Goal: Transaction & Acquisition: Purchase product/service

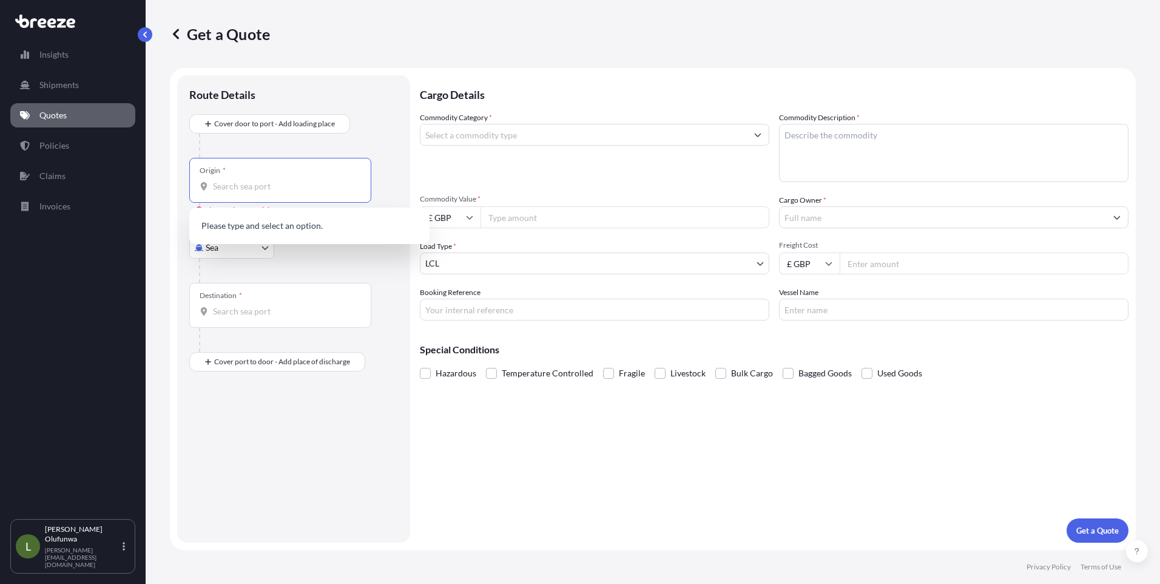
select select "Sea"
select select "1"
click at [257, 183] on input "Origin * Please select an origin" at bounding box center [284, 186] width 143 height 12
click at [275, 185] on input "Origin * Please select an origin" at bounding box center [284, 186] width 143 height 12
click at [276, 226] on span "CN YTN - Yantian Pt, [GEOGRAPHIC_DATA]" at bounding box center [313, 227] width 164 height 12
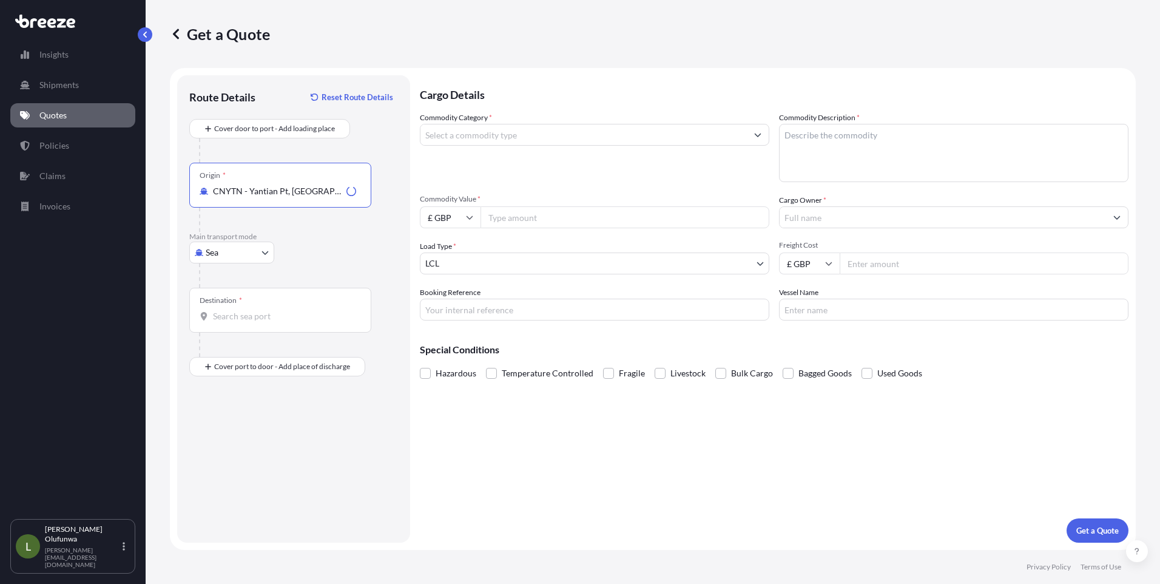
type input "CNYTN - Yantian Pt, [GEOGRAPHIC_DATA]"
click at [244, 314] on input "Destination *" at bounding box center [284, 316] width 143 height 12
click at [280, 358] on span "GBFXT - Felixstowe, [GEOGRAPHIC_DATA]" at bounding box center [312, 357] width 163 height 12
type input "GBFXT - Felixstowe, [GEOGRAPHIC_DATA]"
click at [487, 134] on input "Commodity Category *" at bounding box center [584, 135] width 327 height 22
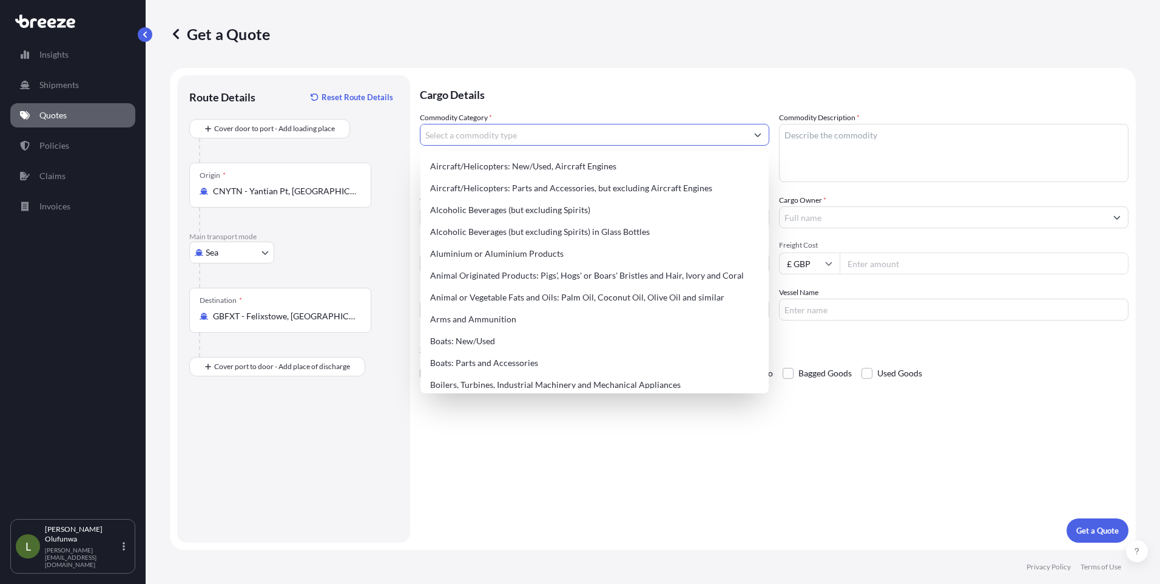
click at [566, 141] on input "Commodity Category *" at bounding box center [584, 135] width 327 height 22
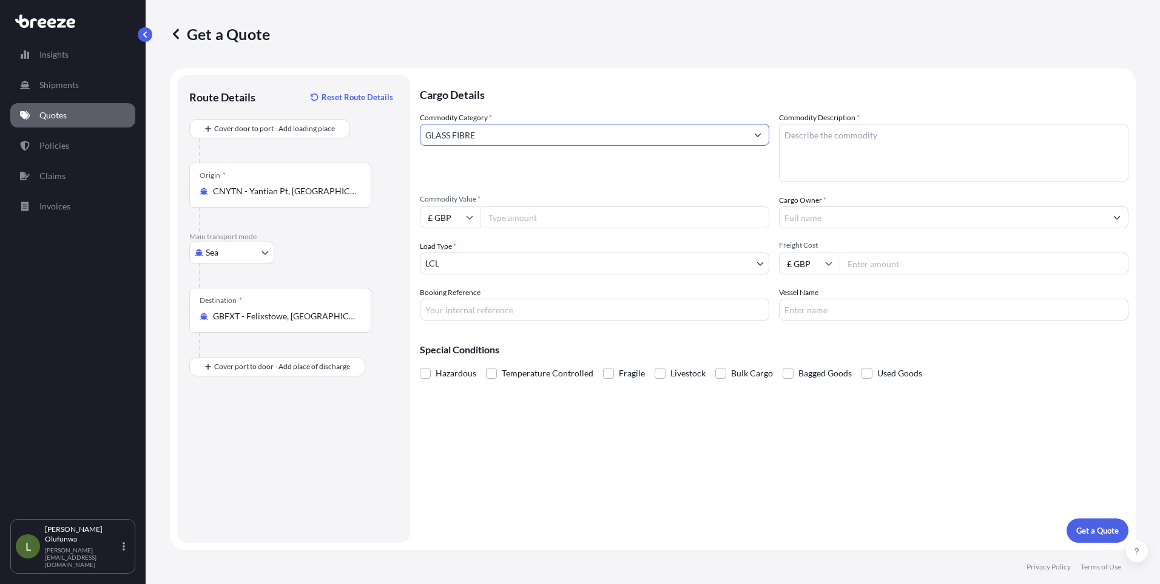
type input "GLASS FIBRE"
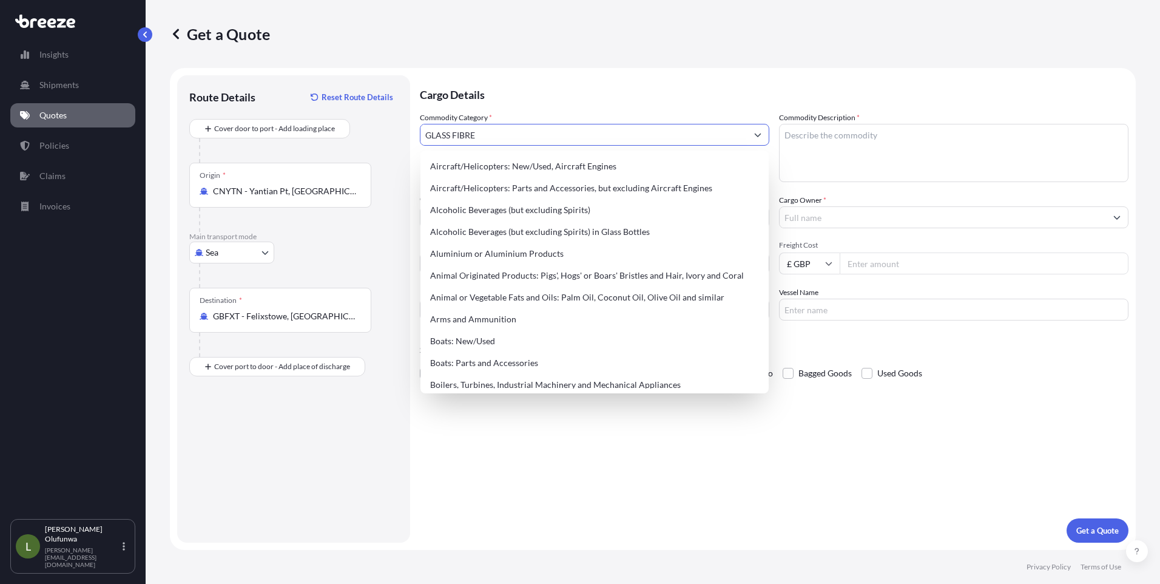
drag, startPoint x: 550, startPoint y: 138, endPoint x: 364, endPoint y: 138, distance: 186.9
click at [364, 138] on form "Route Details Reset Route Details Cover door to port - Add loading place Place …" at bounding box center [653, 309] width 966 height 482
click at [884, 136] on textarea "Commodity Description *" at bounding box center [954, 153] width 350 height 58
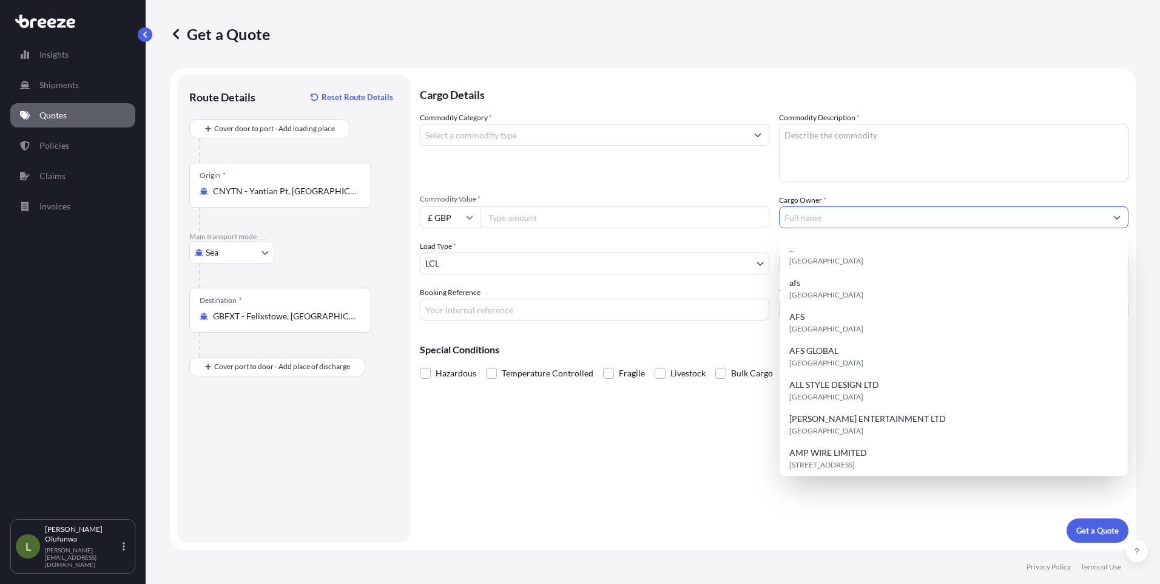
click at [816, 214] on input "Cargo Owner *" at bounding box center [943, 217] width 327 height 22
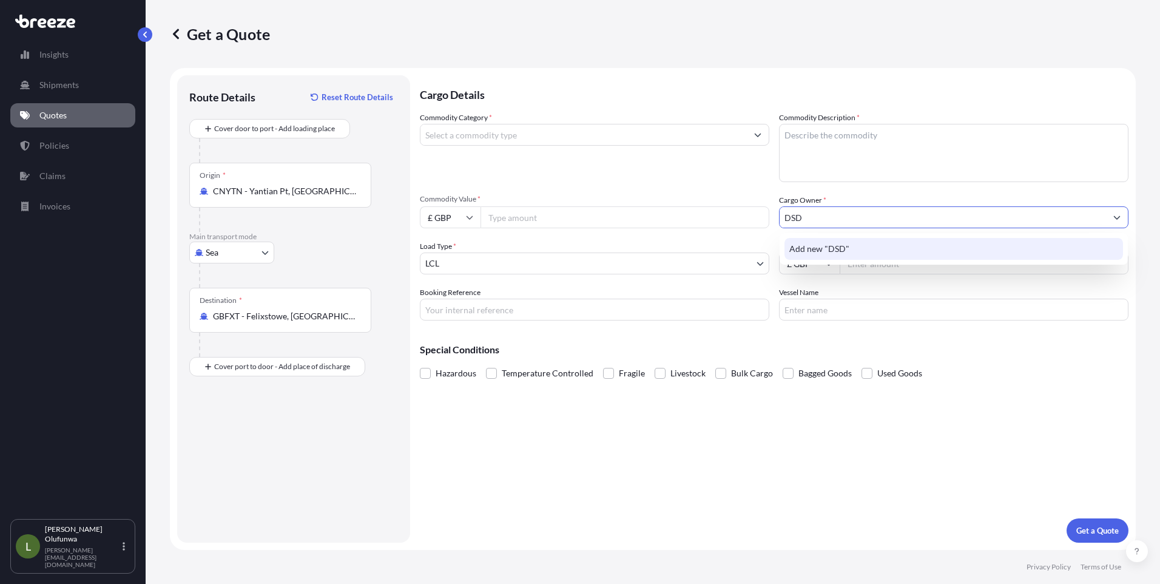
type input "DSD"
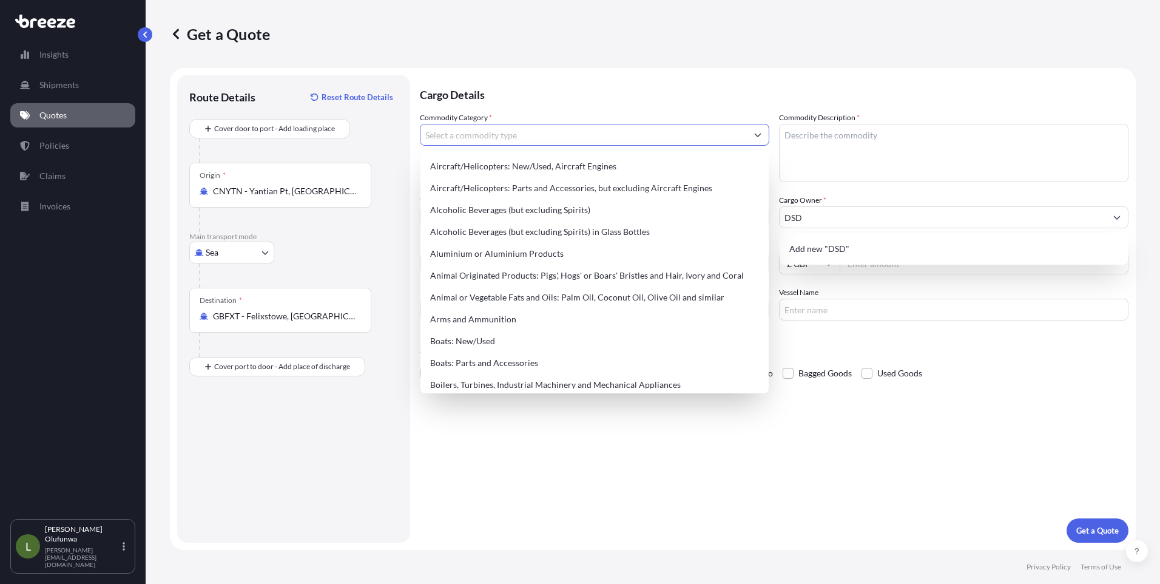
click at [498, 137] on input "Commodity Category *" at bounding box center [584, 135] width 327 height 22
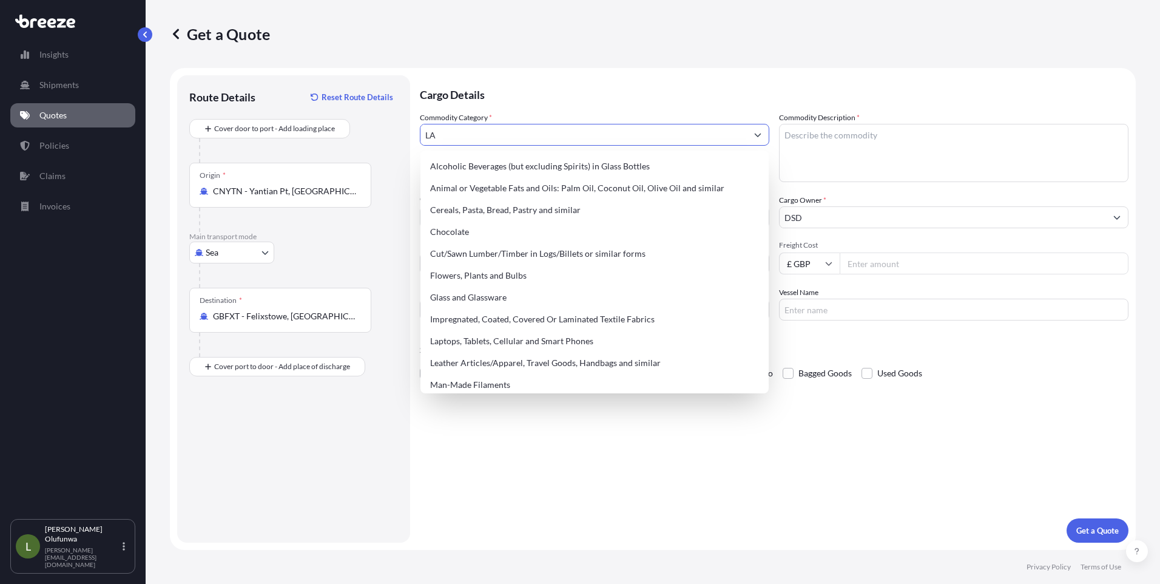
type input "L"
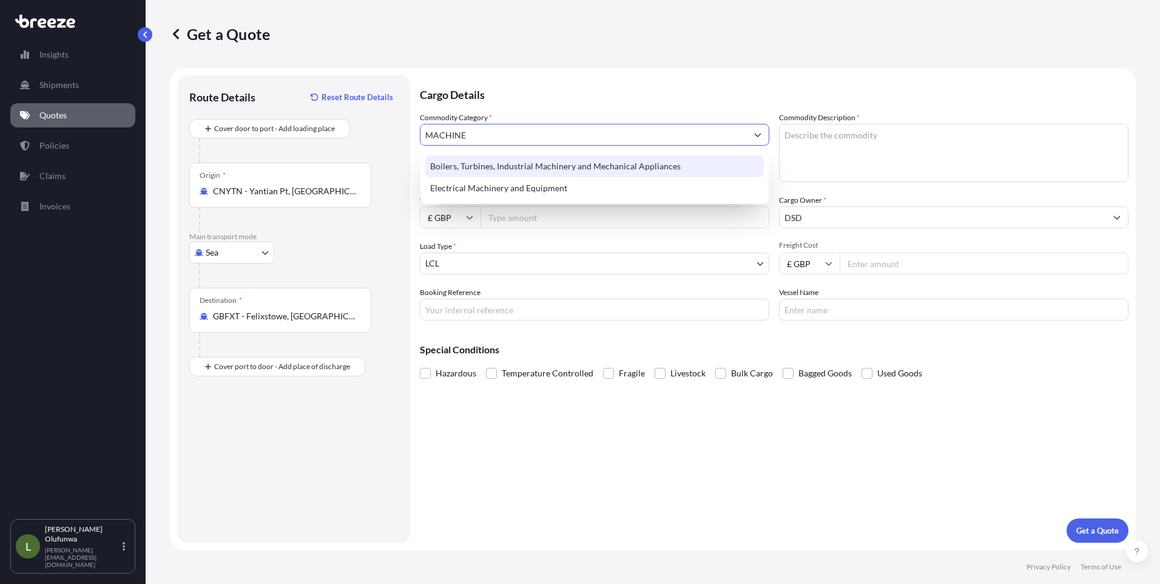
click at [509, 165] on div "Boilers, Turbines, Industrial Machinery and Mechanical Appliances" at bounding box center [594, 166] width 339 height 22
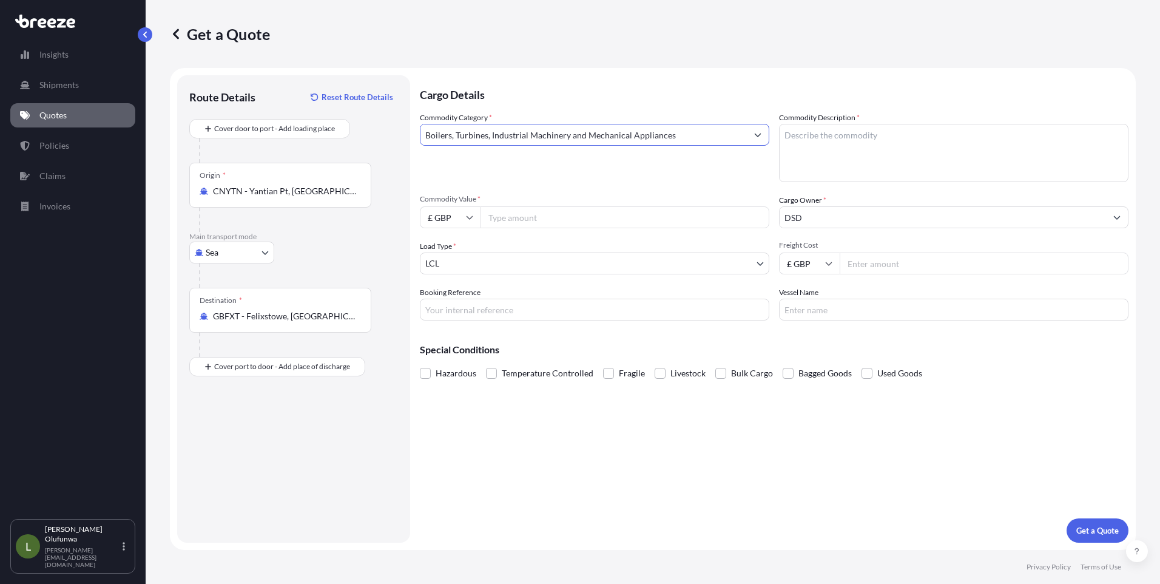
type input "Boilers, Turbines, Industrial Machinery and Mechanical Appliances"
click at [868, 147] on textarea "Commodity Description *" at bounding box center [954, 153] width 350 height 58
type textarea "GLASS FIBRE"
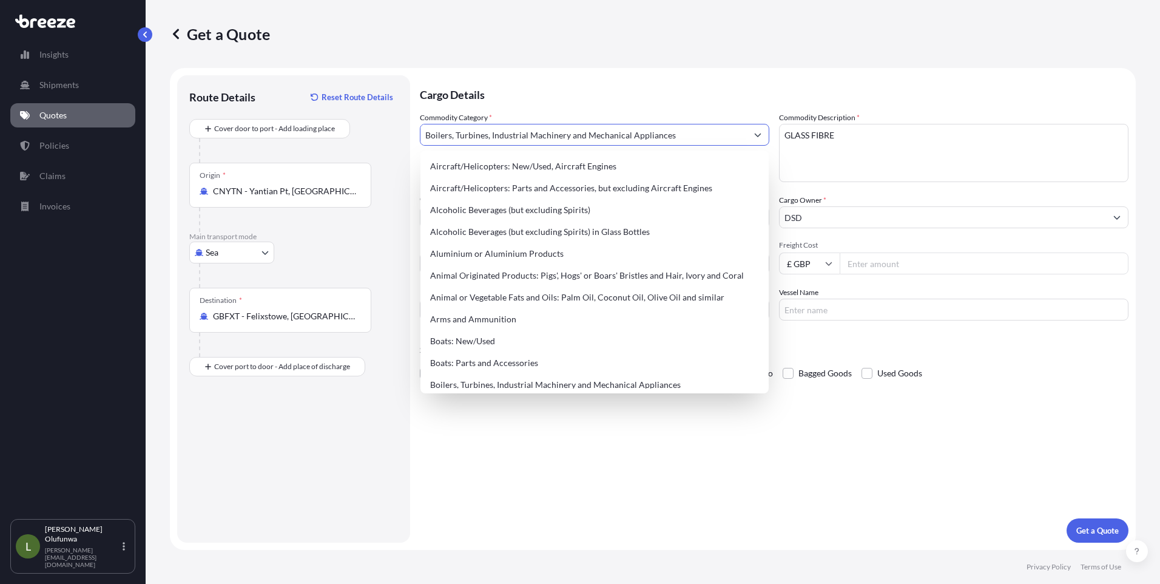
drag, startPoint x: 701, startPoint y: 138, endPoint x: 240, endPoint y: 117, distance: 461.7
click at [240, 117] on form "Route Details Reset Route Details Cover door to port - Add loading place Place …" at bounding box center [653, 309] width 966 height 482
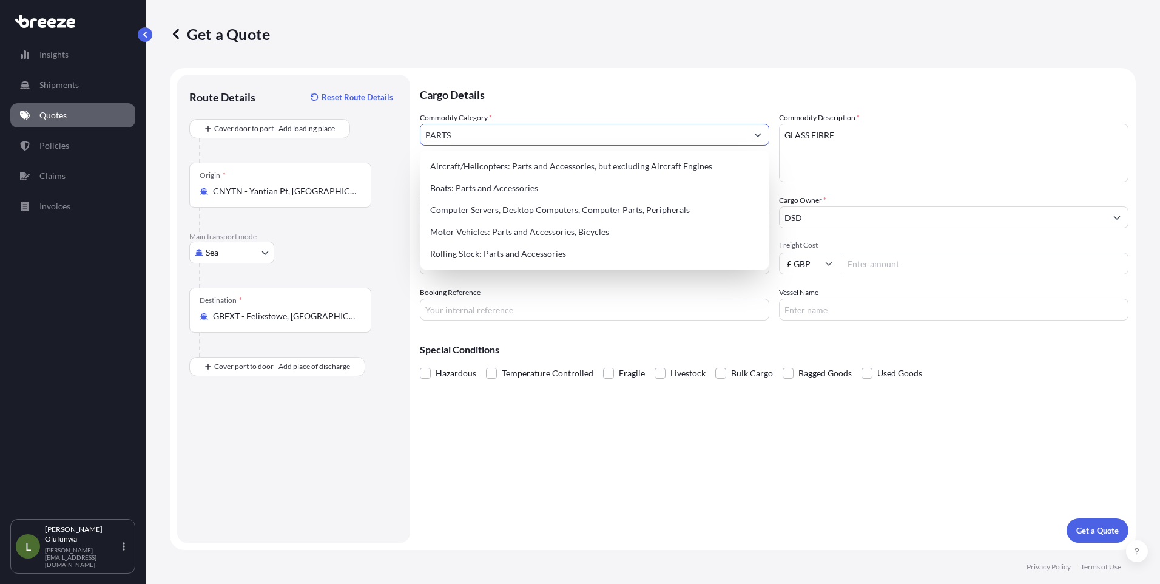
drag, startPoint x: 481, startPoint y: 132, endPoint x: 374, endPoint y: 132, distance: 106.8
click at [374, 132] on form "Route Details Reset Route Details Cover door to port - Add loading place Place …" at bounding box center [653, 309] width 966 height 482
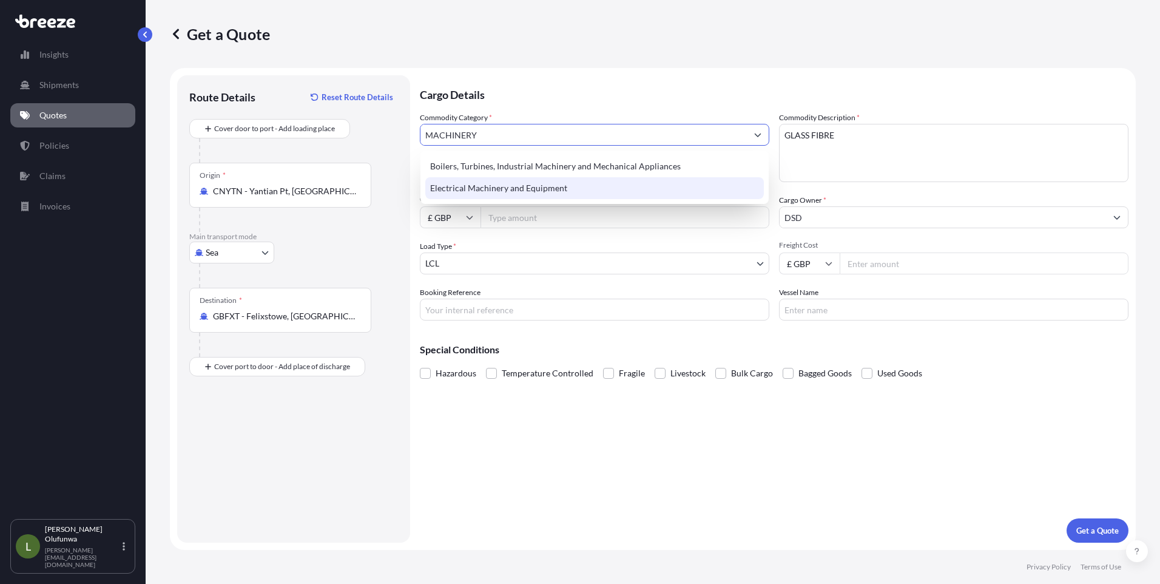
click at [489, 188] on div "Electrical Machinery and Equipment" at bounding box center [594, 188] width 339 height 22
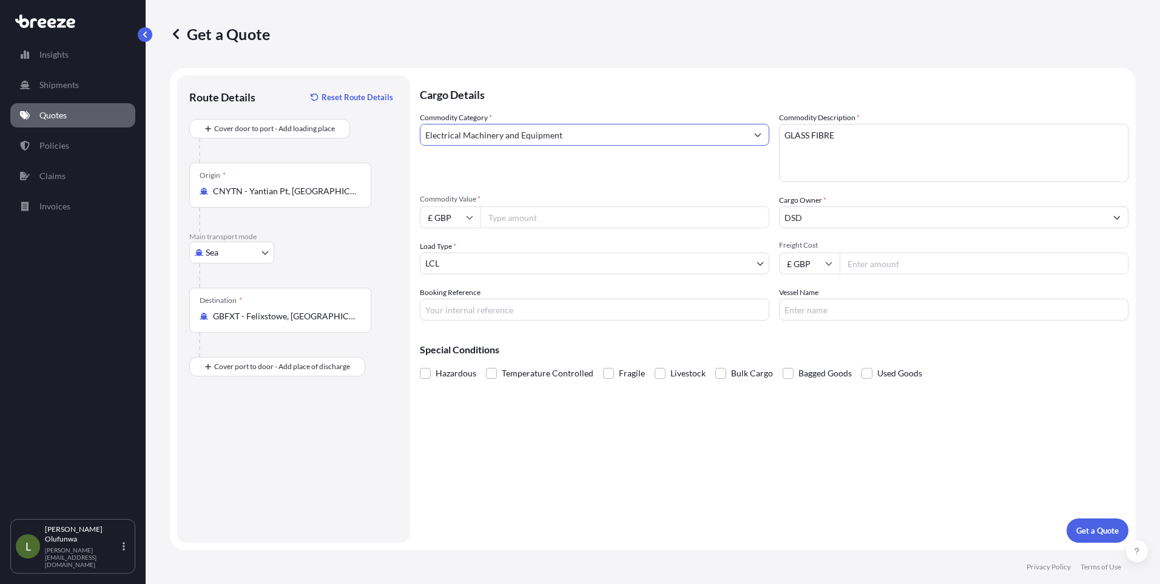
type input "Electrical Machinery and Equipment"
click at [855, 140] on textarea "GLASS FIBRE" at bounding box center [954, 153] width 350 height 58
type textarea "GLASS FIBRE ROD"
click at [462, 222] on input "£ GBP" at bounding box center [450, 217] width 61 height 22
click at [445, 300] on div "$ USD" at bounding box center [450, 301] width 51 height 23
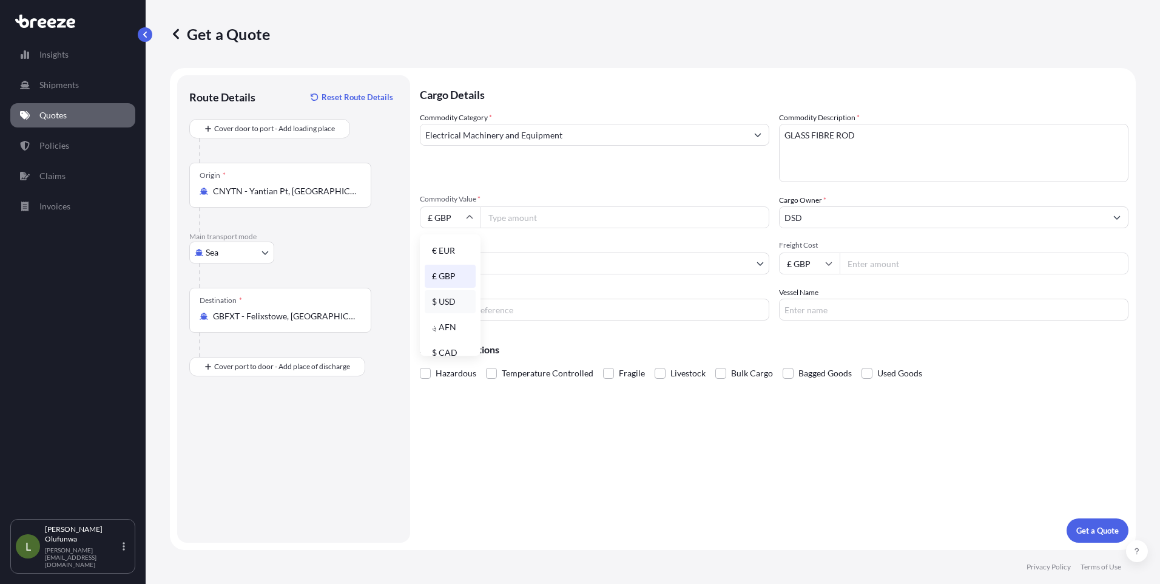
type input "$ USD"
click at [521, 216] on input "Commodity Value *" at bounding box center [625, 217] width 289 height 22
paste input "3739.60"
type input "3739.60"
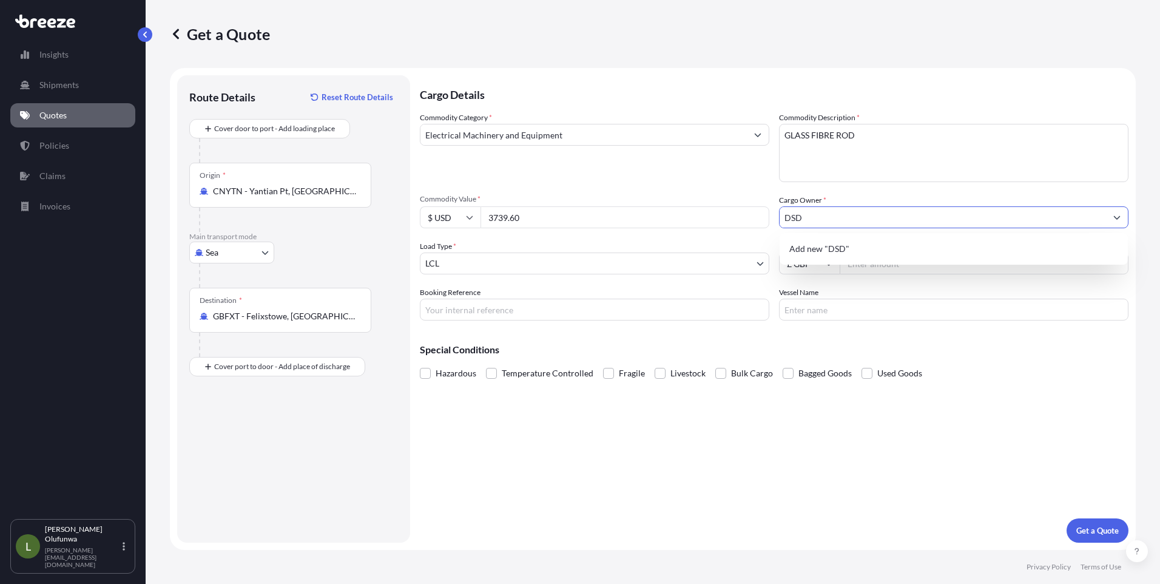
click at [824, 222] on input "DSD" at bounding box center [943, 217] width 327 height 22
type input "DSD SUPPLIES LTD"
click at [679, 272] on body "0 options available. 1 option available. 0 options available. 1 option availabl…" at bounding box center [580, 292] width 1160 height 584
click at [826, 266] on icon at bounding box center [828, 263] width 7 height 7
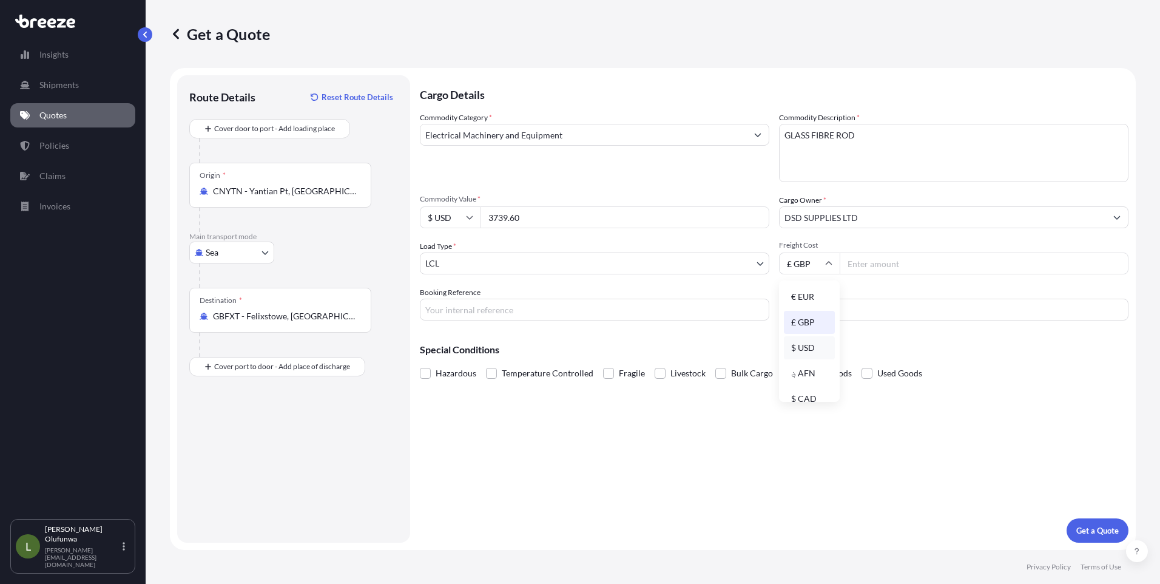
click at [805, 344] on div "$ USD" at bounding box center [809, 347] width 51 height 23
type input "$ USD"
click at [871, 264] on input "Freight Cost" at bounding box center [984, 263] width 289 height 22
paste input "175"
type input "175.00"
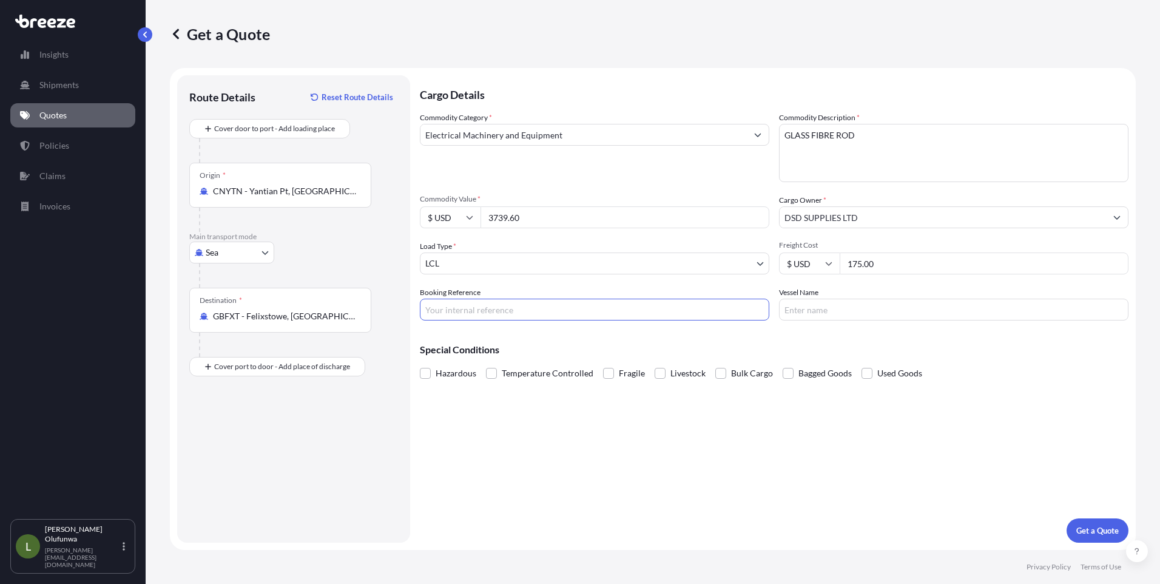
click at [484, 300] on input "Booking Reference" at bounding box center [595, 310] width 350 height 22
type input "AI19247"
click at [865, 303] on input "Vessel Name" at bounding box center [954, 310] width 350 height 22
type input "OOCL GDYNIA"
click at [1088, 530] on p "Get a Quote" at bounding box center [1098, 530] width 42 height 12
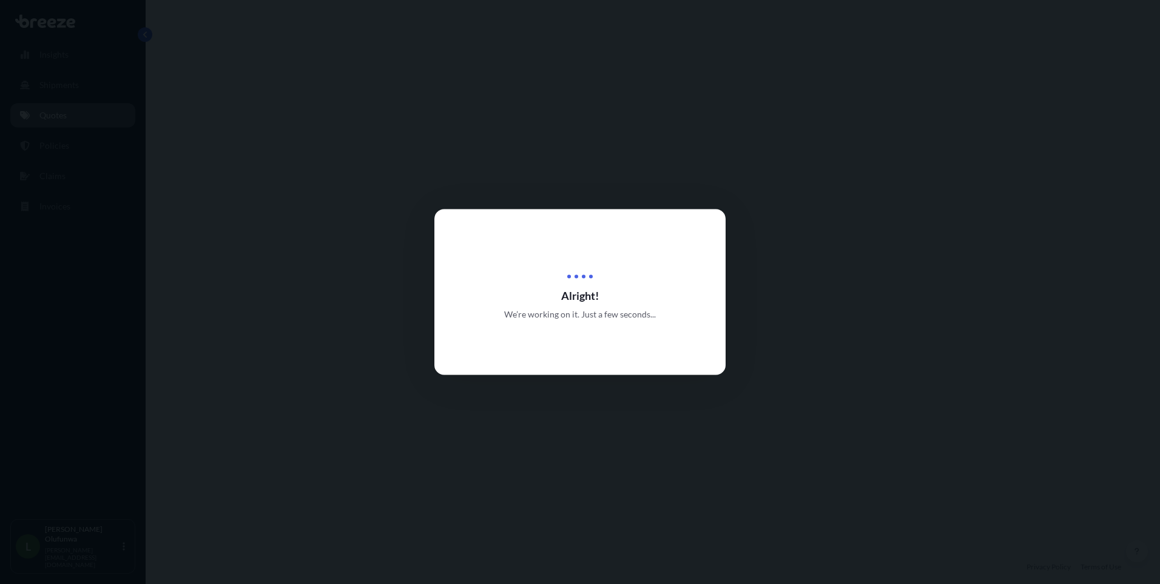
select select "Sea"
select select "1"
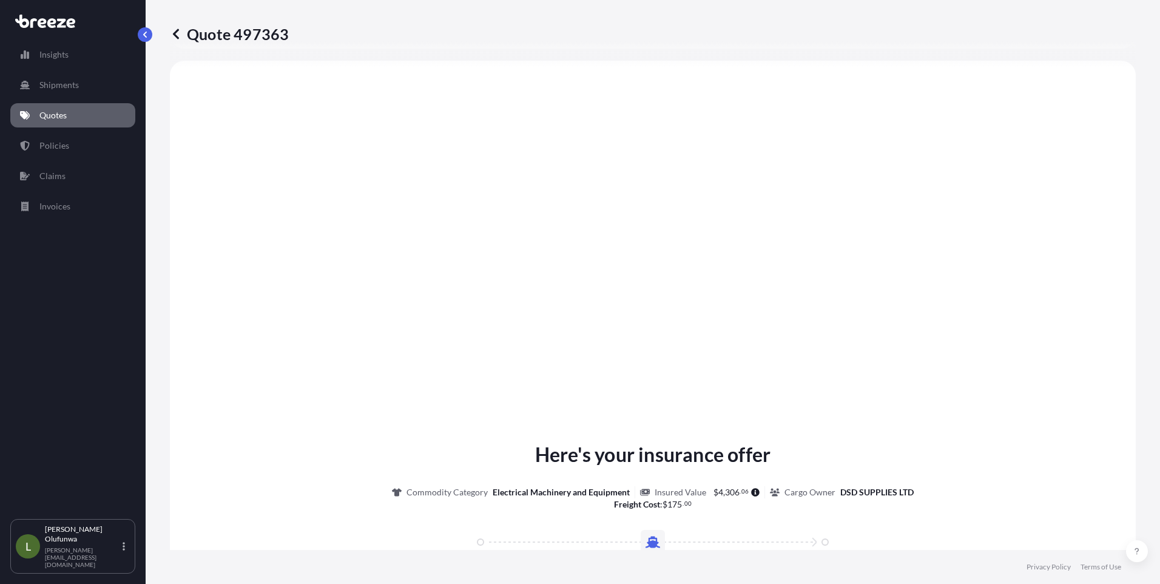
scroll to position [1304, 0]
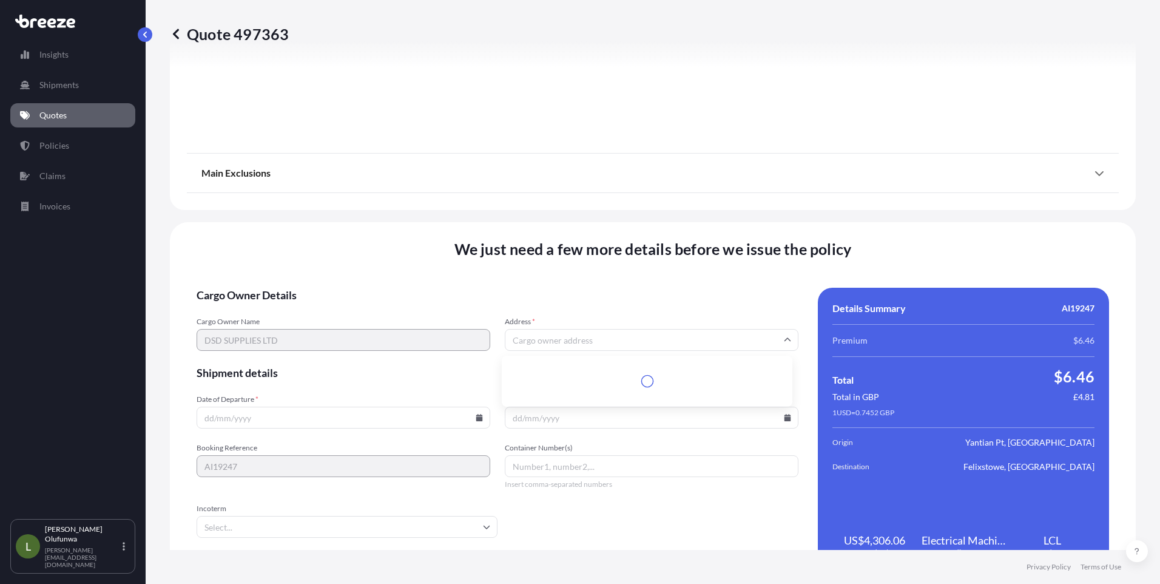
click at [570, 341] on input "Address *" at bounding box center [652, 340] width 294 height 22
click at [546, 342] on input "Address *" at bounding box center [652, 340] width 294 height 22
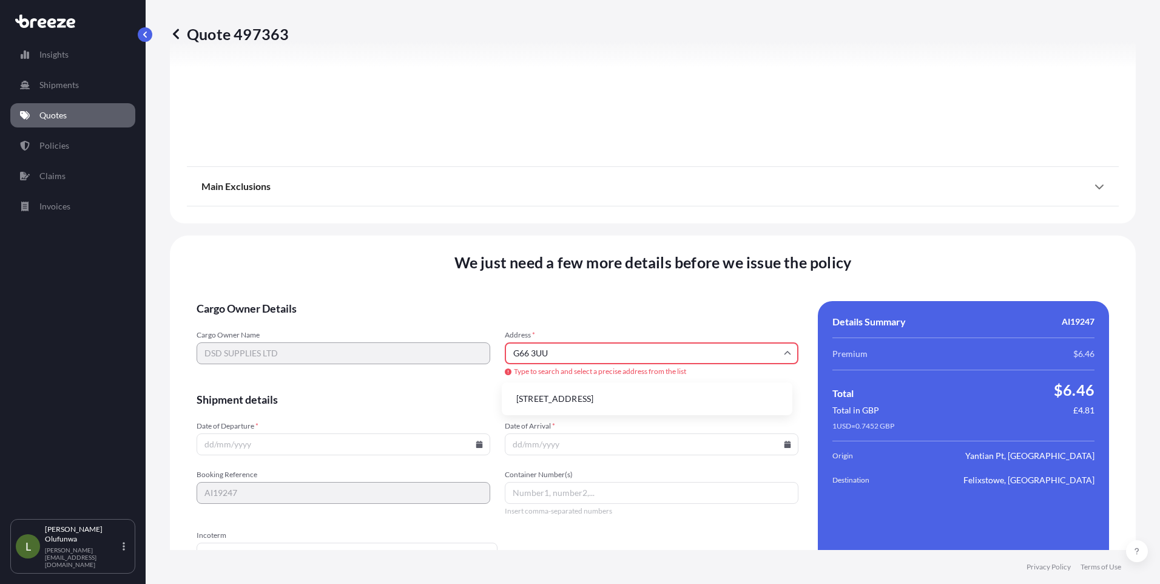
click at [571, 402] on li "[STREET_ADDRESS]" at bounding box center [647, 398] width 281 height 23
type input "[STREET_ADDRESS]"
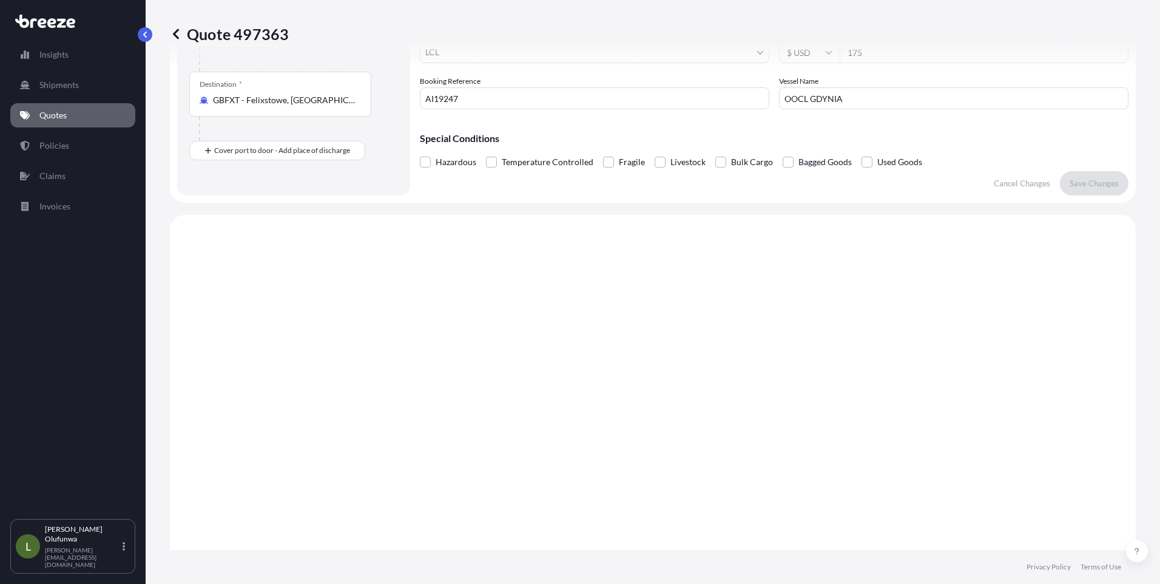
scroll to position [0, 0]
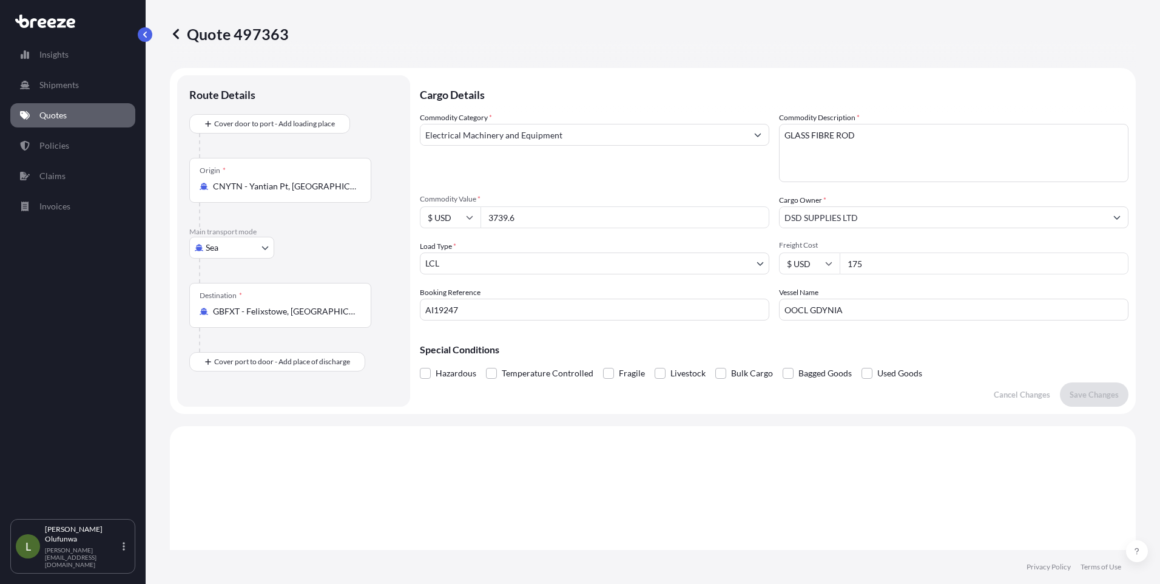
click at [549, 135] on input "Electrical Machinery and Equipment" at bounding box center [584, 135] width 327 height 22
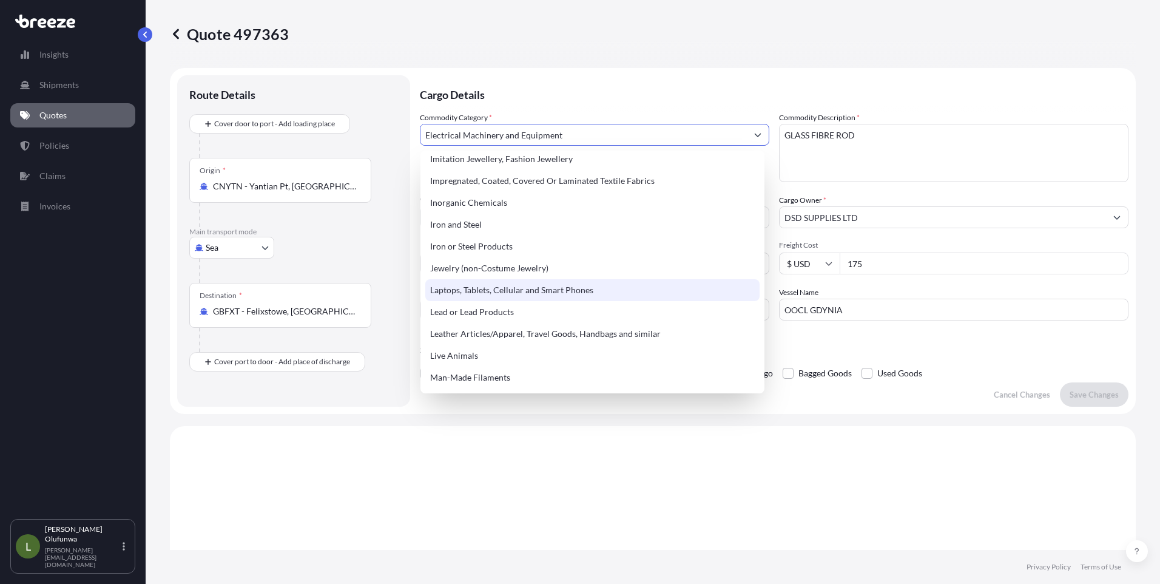
scroll to position [1335, 0]
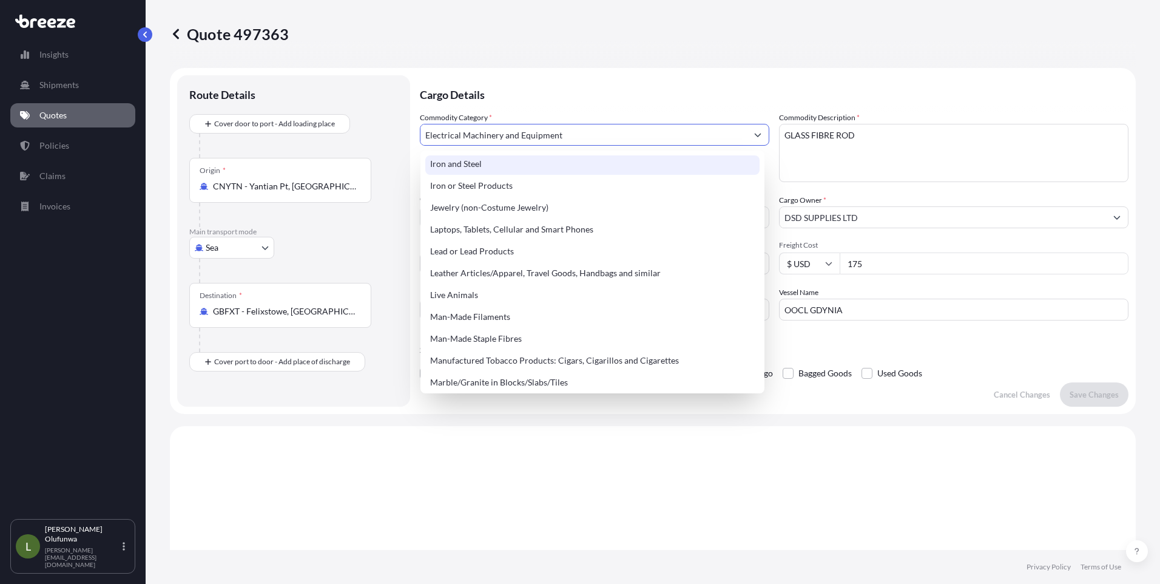
drag, startPoint x: 550, startPoint y: 130, endPoint x: 393, endPoint y: 115, distance: 158.5
click at [393, 115] on form "Route Details Cover door to port - Add loading place Place of loading Road Road…" at bounding box center [653, 241] width 966 height 346
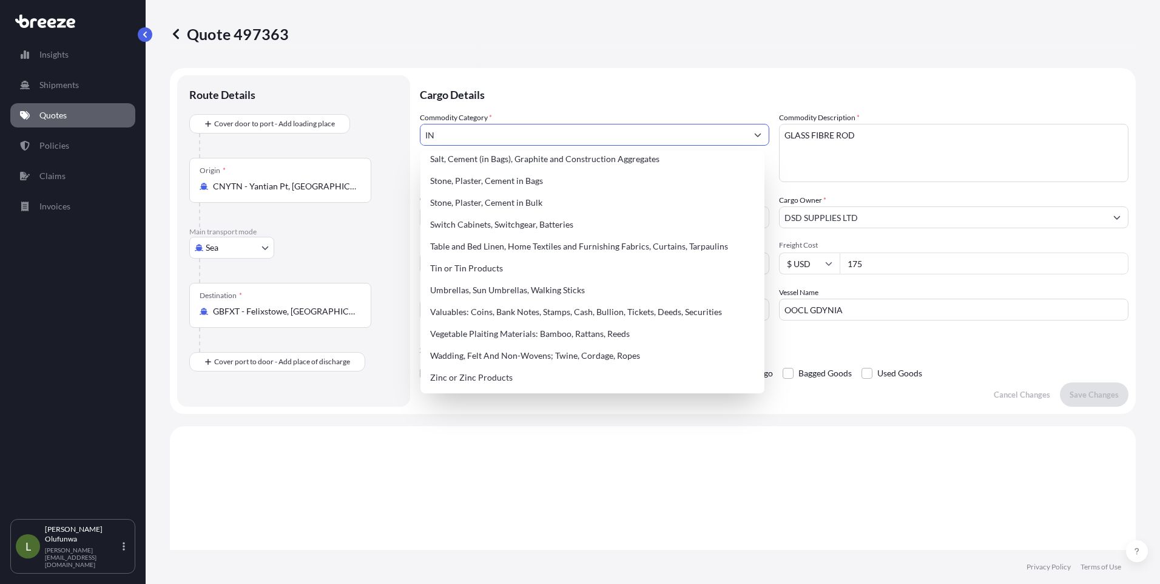
scroll to position [0, 0]
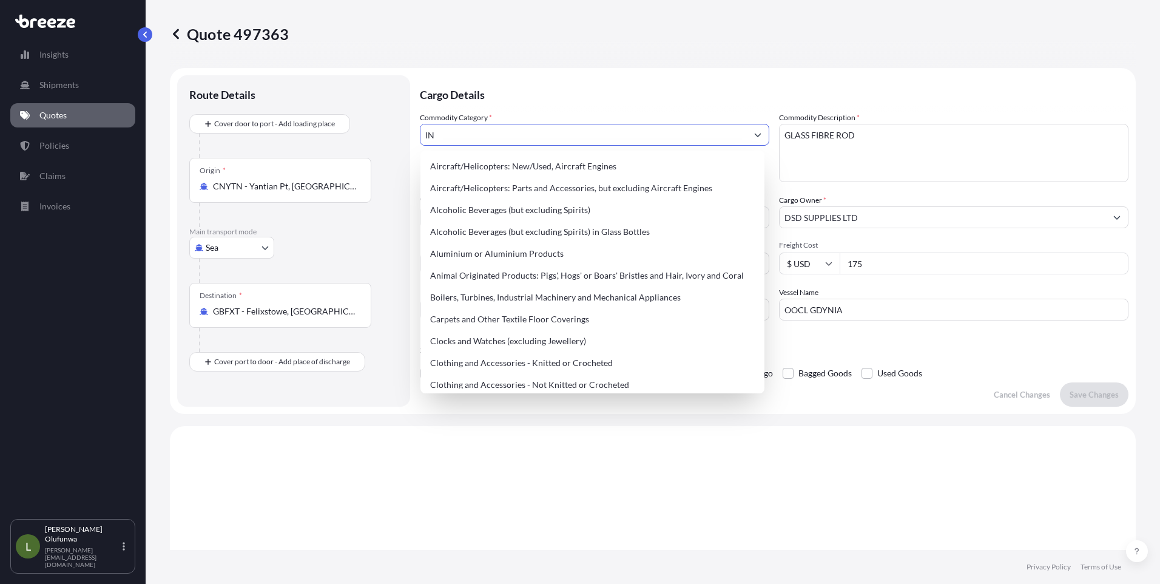
type input "I"
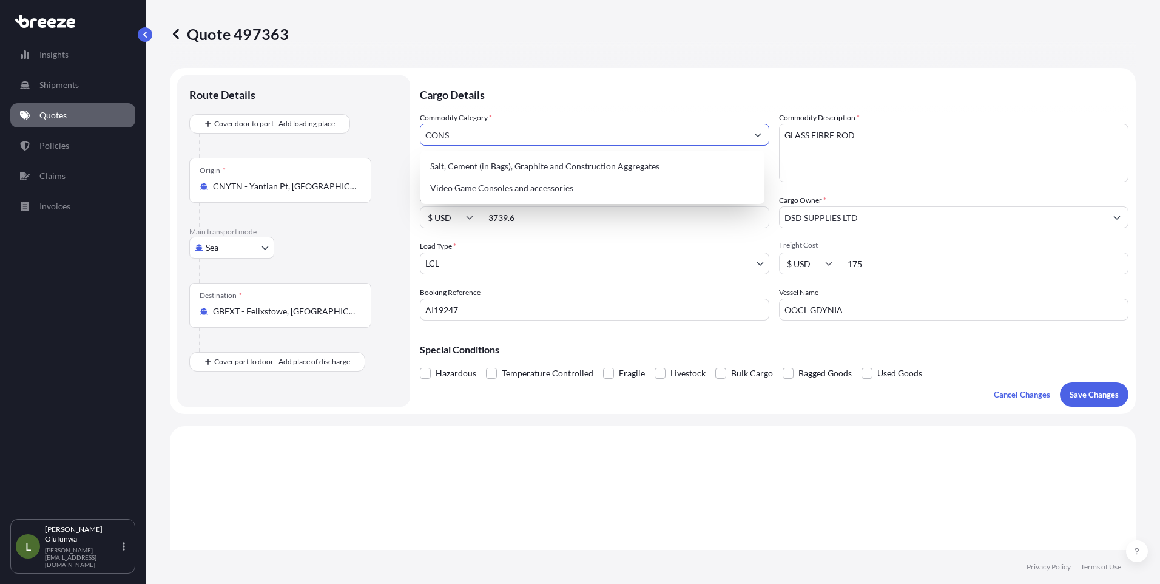
type input "CONST"
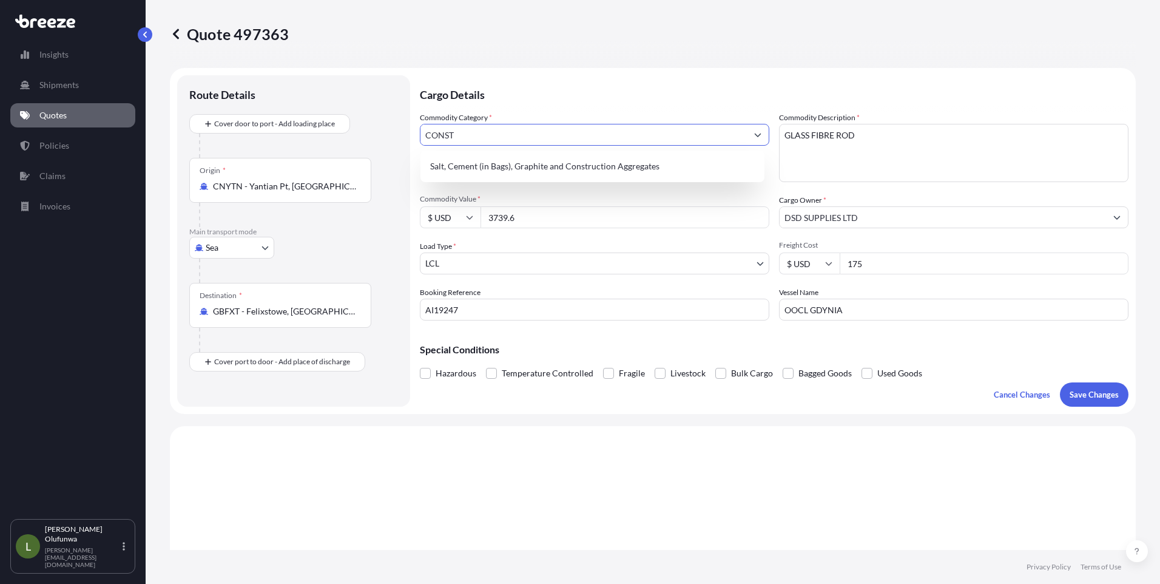
drag, startPoint x: 521, startPoint y: 138, endPoint x: 387, endPoint y: 124, distance: 134.8
click at [387, 124] on form "Route Details Cover door to port - Add loading place Place of loading Road Road…" at bounding box center [653, 241] width 966 height 346
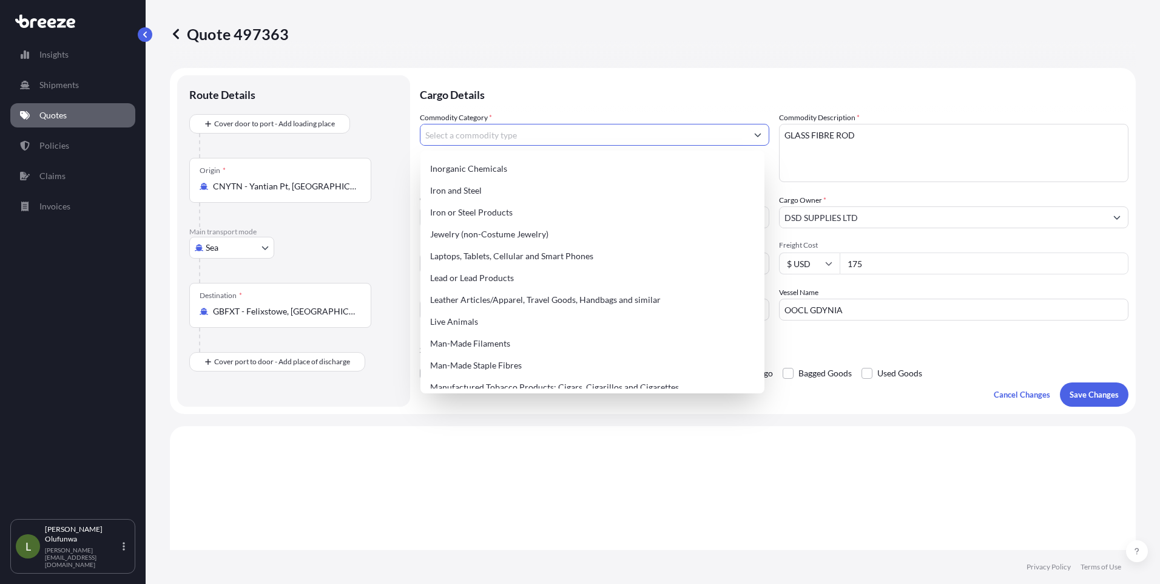
scroll to position [944, 0]
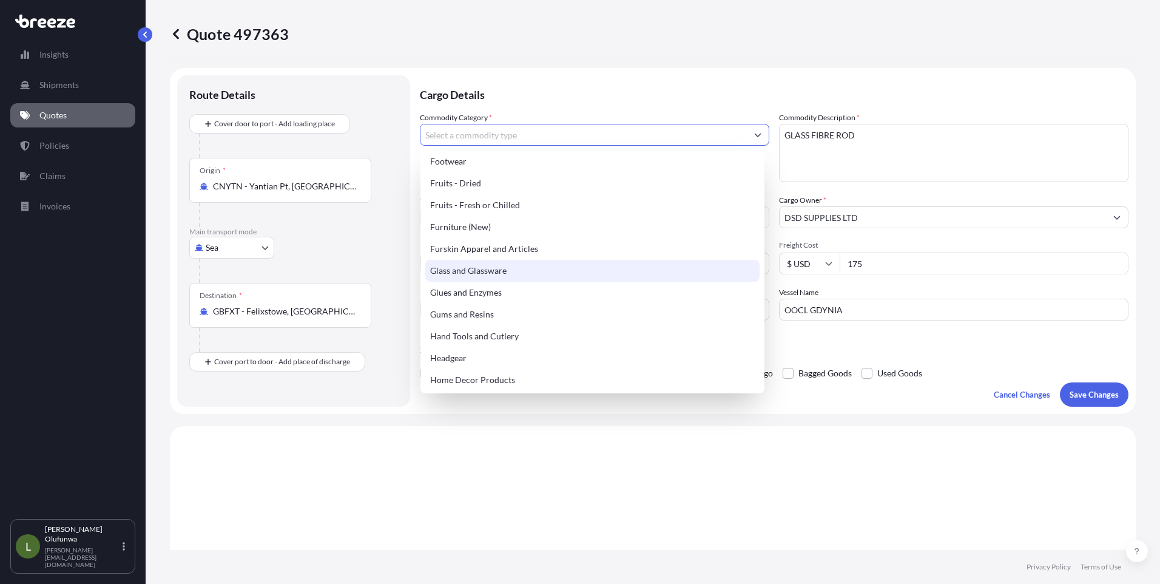
click at [485, 266] on div "Glass and Glassware" at bounding box center [592, 271] width 334 height 22
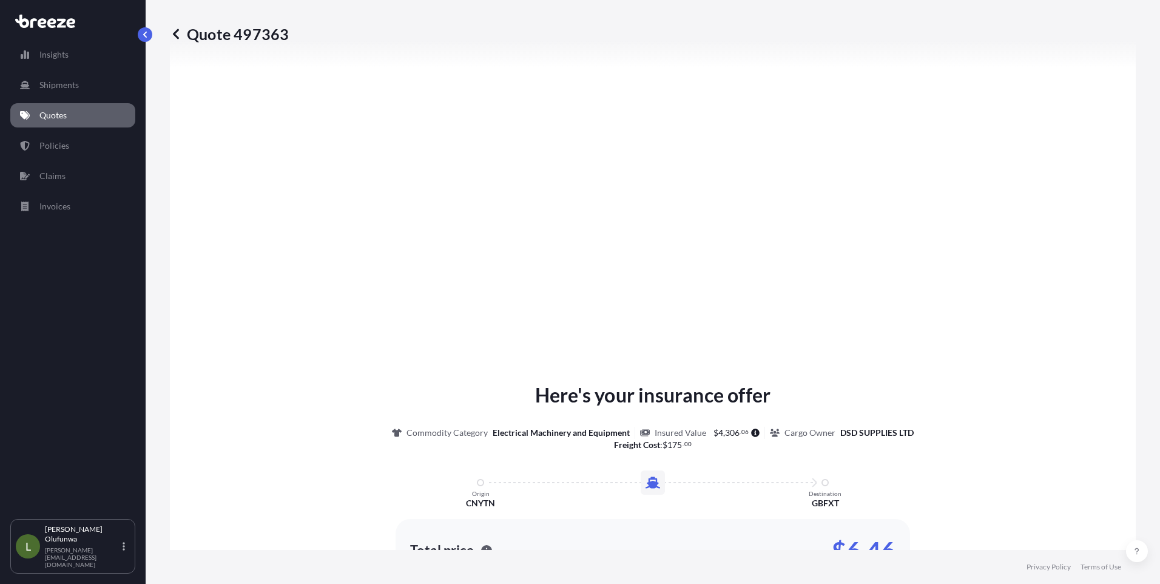
scroll to position [0, 0]
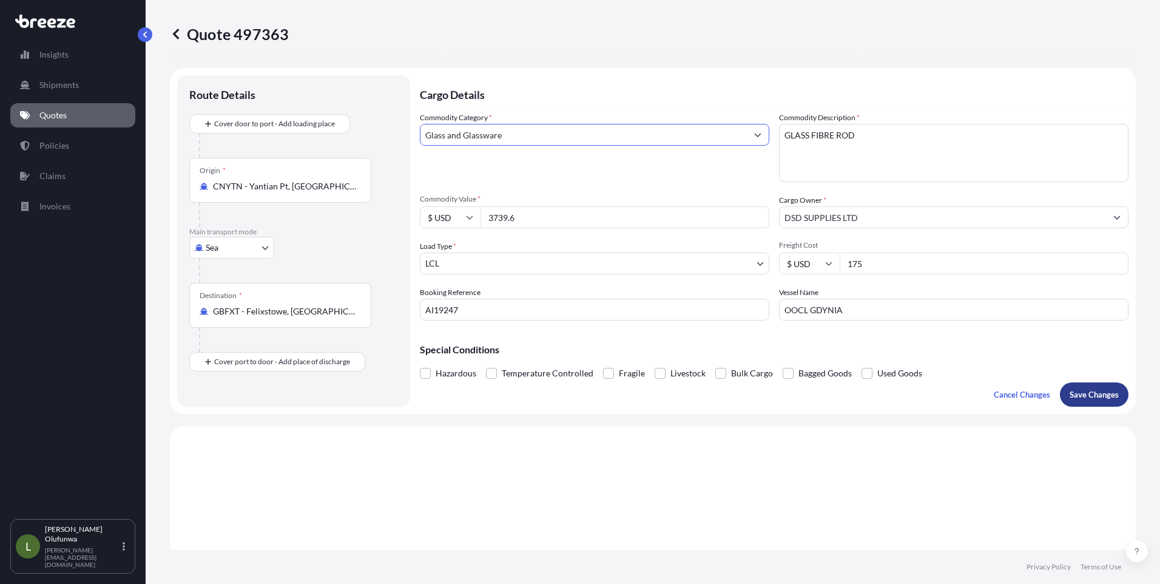
type input "Glass and Glassware"
click at [1087, 396] on p "Save Changes" at bounding box center [1094, 394] width 49 height 12
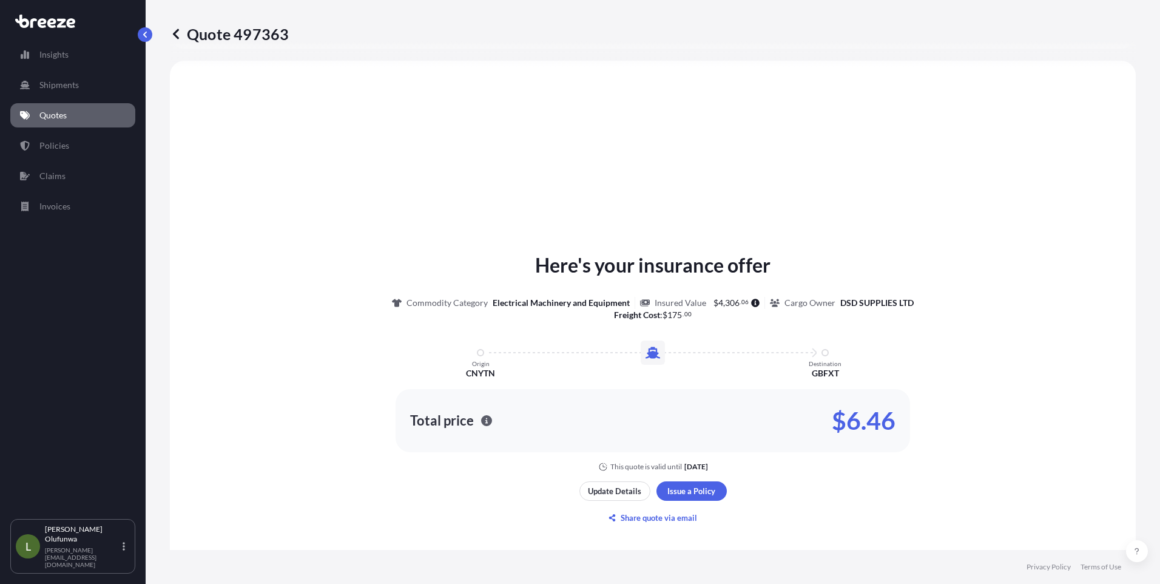
select select "Sea"
select select "1"
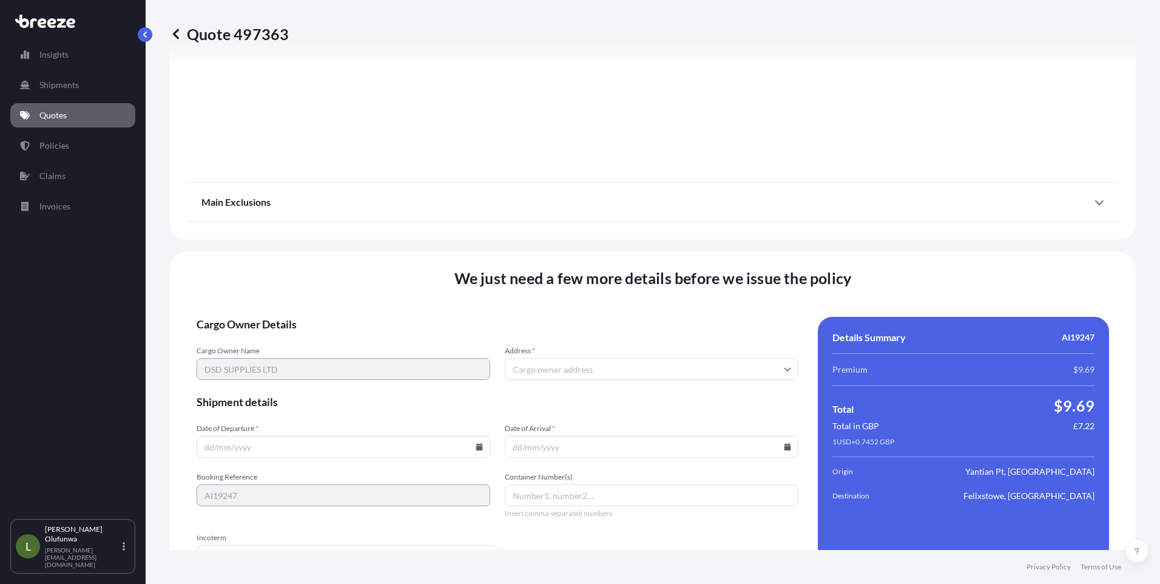
scroll to position [1342, 0]
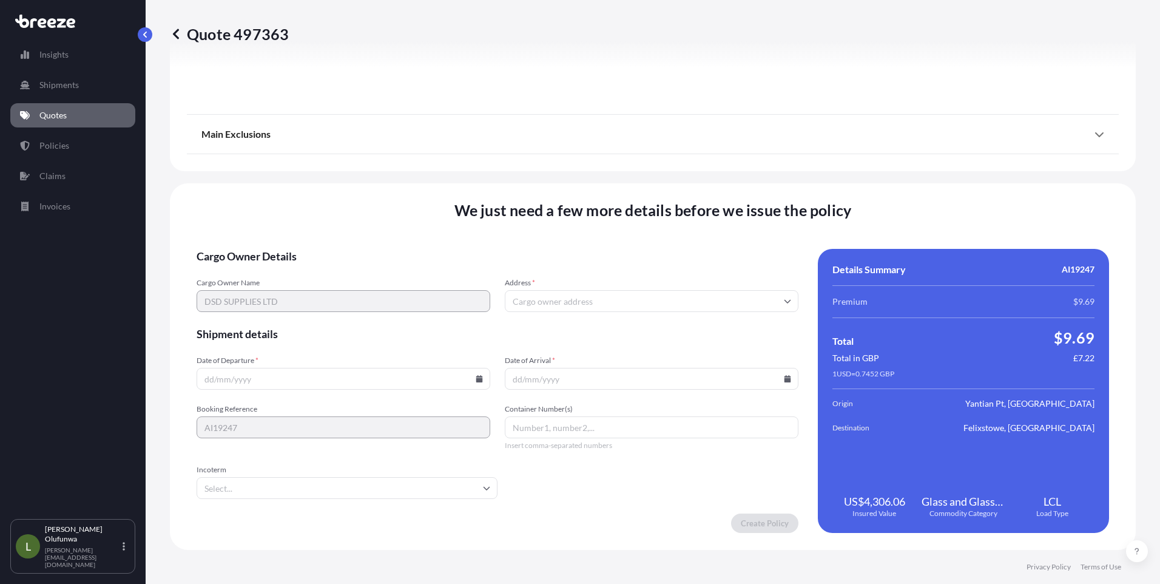
click at [476, 379] on icon at bounding box center [479, 378] width 7 height 7
click at [342, 248] on button "7" at bounding box center [342, 247] width 19 height 19
type input "[DATE]"
click at [784, 377] on icon at bounding box center [787, 378] width 7 height 7
click at [729, 171] on icon at bounding box center [731, 174] width 4 height 7
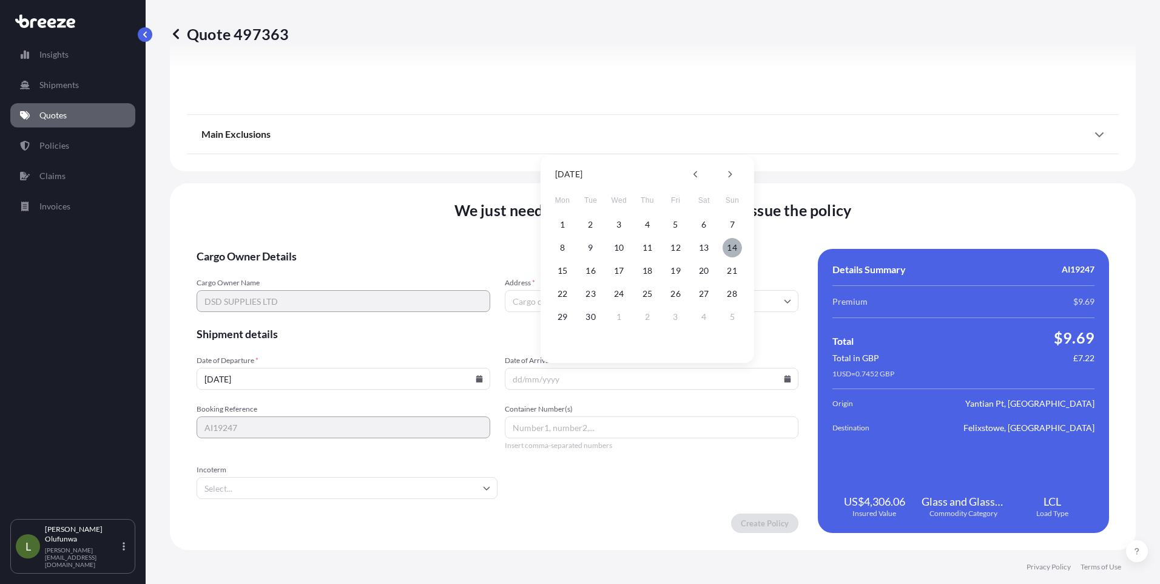
click at [734, 247] on button "14" at bounding box center [732, 247] width 19 height 19
type input "[DATE]"
click at [553, 442] on span "Insert comma-separated numbers" at bounding box center [652, 446] width 294 height 10
click at [555, 429] on input "Container Number(s)" at bounding box center [652, 427] width 294 height 22
click at [533, 430] on input "Container Number(s)" at bounding box center [652, 427] width 294 height 22
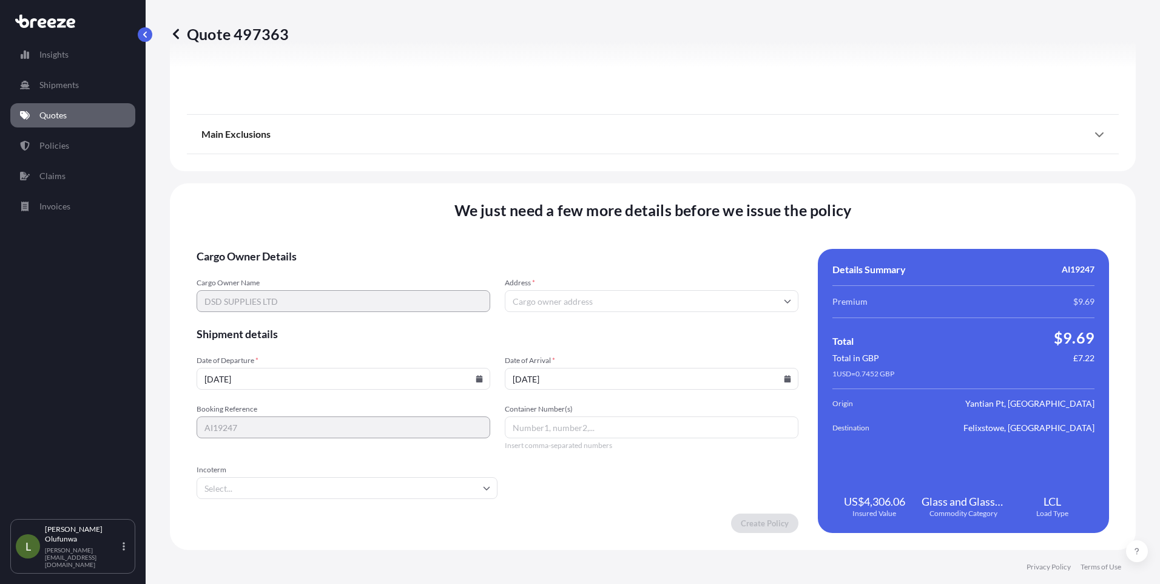
paste input "FFAU3023044"
type input "FFAU3023044"
click at [364, 490] on input "Incoterm" at bounding box center [347, 488] width 301 height 22
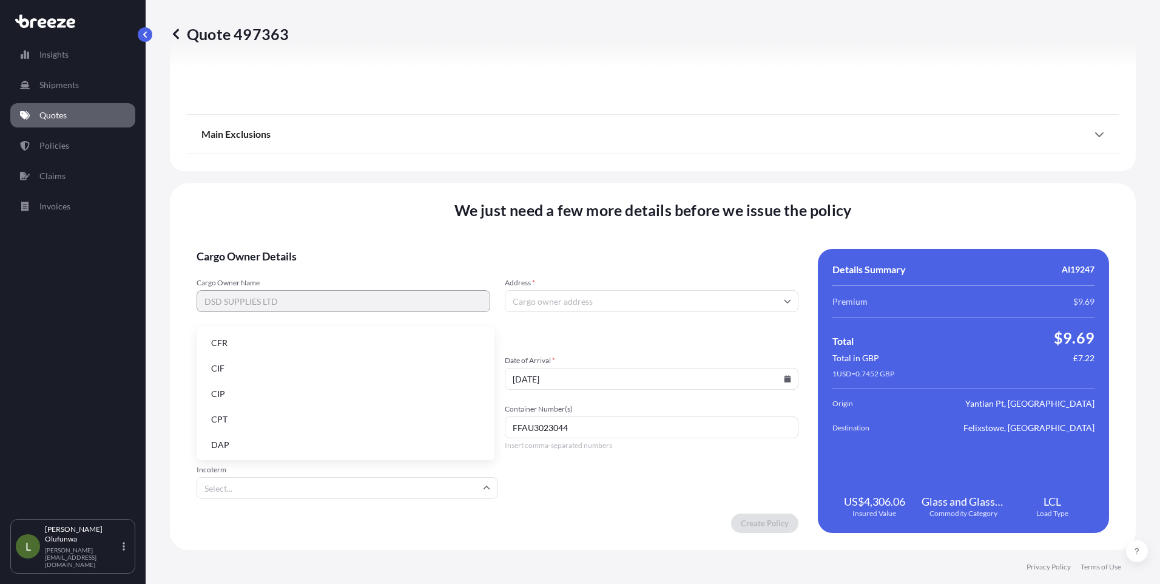
scroll to position [154, 0]
click at [219, 447] on li "FOB" at bounding box center [345, 443] width 288 height 23
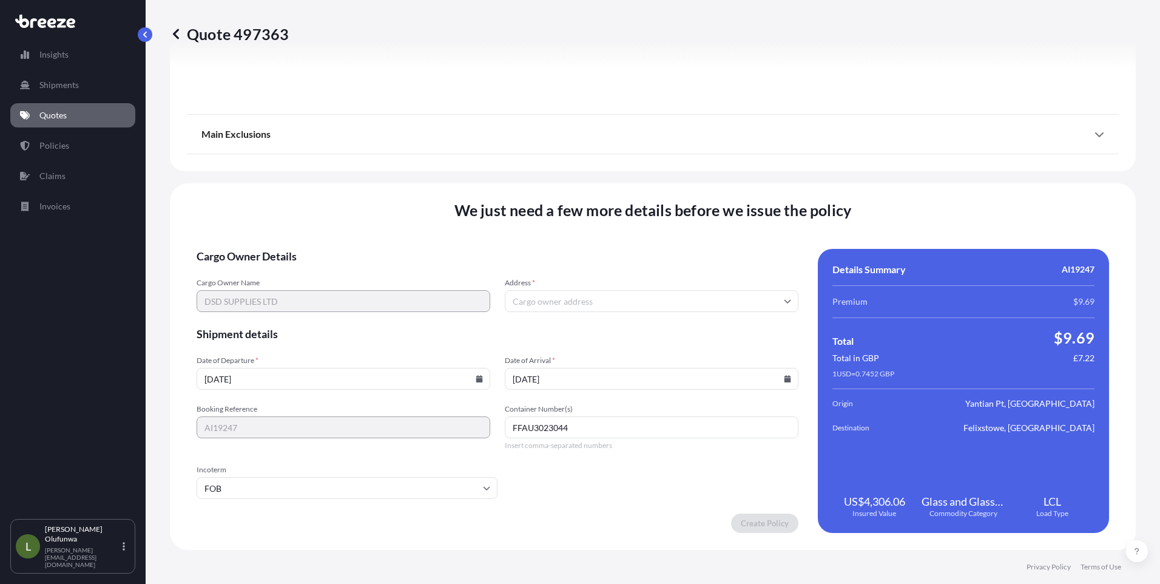
click at [594, 501] on form "Cargo Owner Details Cargo Owner Name DSD SUPPLIES LTD Address * Shipment detail…" at bounding box center [498, 391] width 602 height 284
click at [697, 305] on input "Address *" at bounding box center [652, 301] width 294 height 22
click at [573, 300] on input "Address *" at bounding box center [652, 301] width 294 height 22
type input "3"
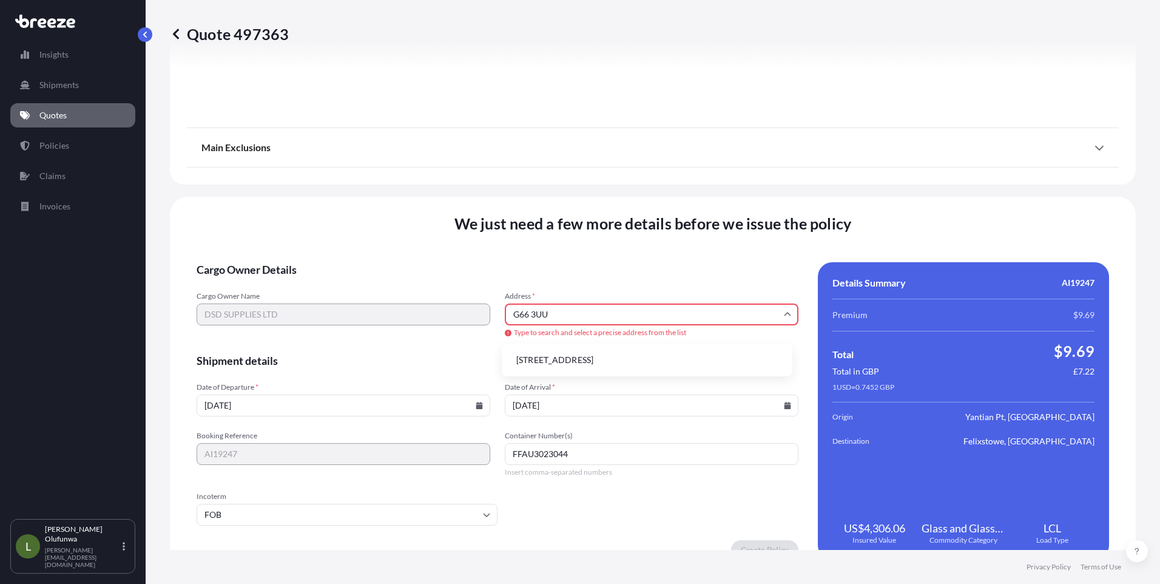
click at [595, 357] on li "[STREET_ADDRESS]" at bounding box center [647, 359] width 281 height 23
type input "[STREET_ADDRESS]"
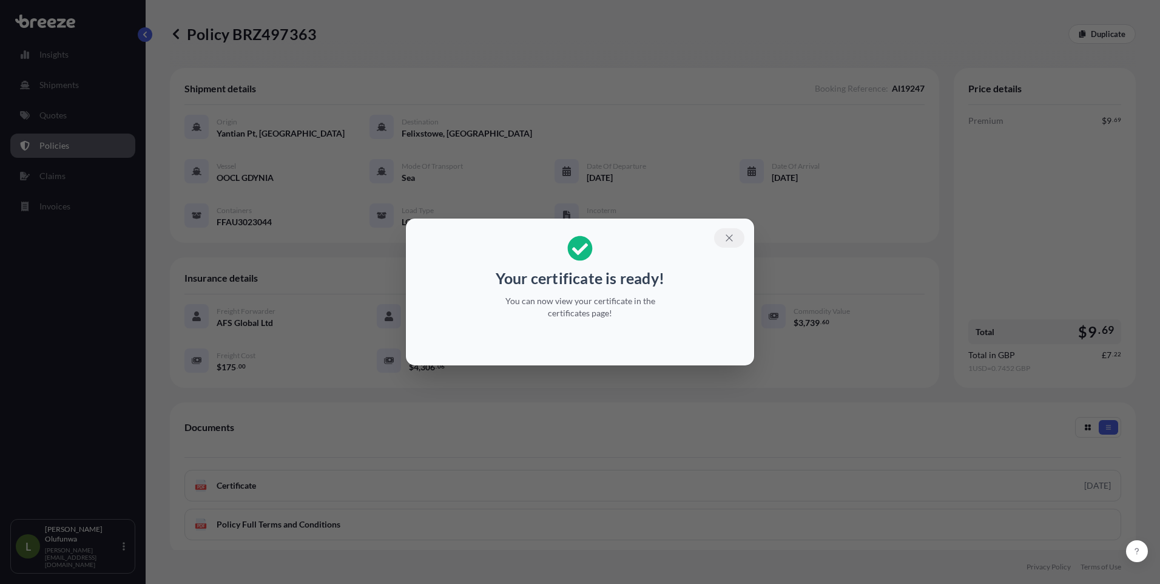
click at [730, 240] on icon "button" at bounding box center [729, 237] width 11 height 11
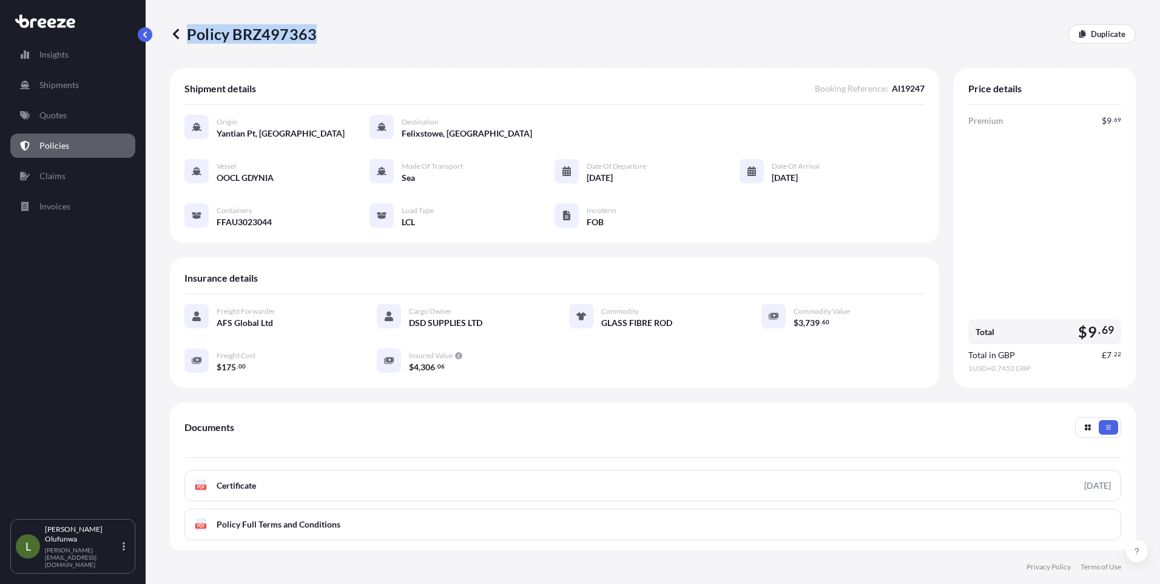
drag, startPoint x: 337, startPoint y: 40, endPoint x: 314, endPoint y: 31, distance: 25.4
click at [314, 31] on div "Policy BRZ497363 Duplicate" at bounding box center [653, 33] width 966 height 19
copy p "Policy BRZ497363"
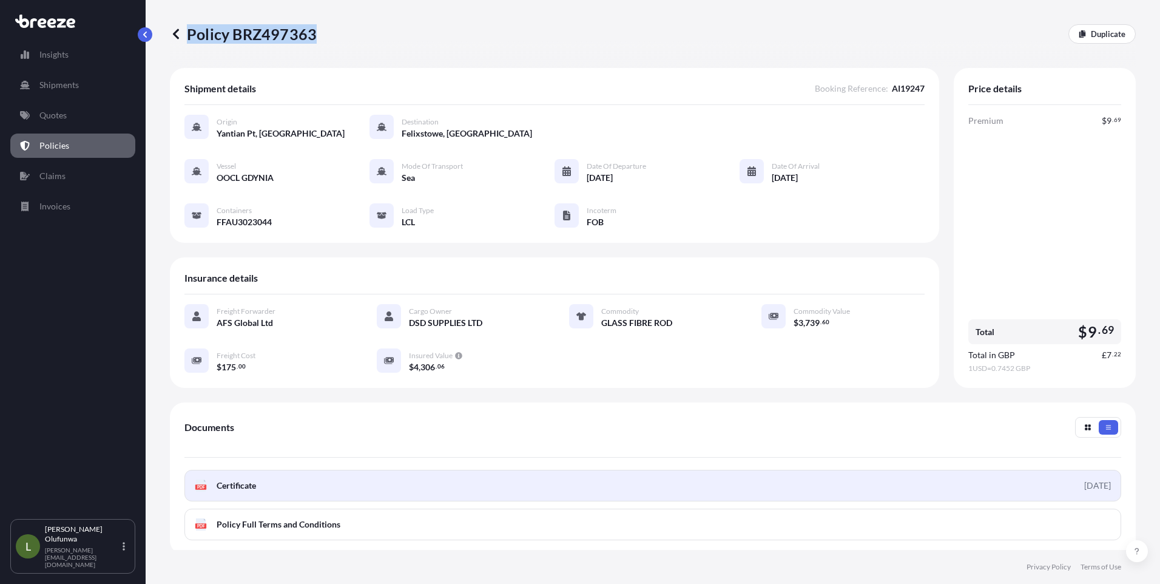
click at [266, 484] on link "PDF Certificate [DATE]" at bounding box center [652, 486] width 937 height 32
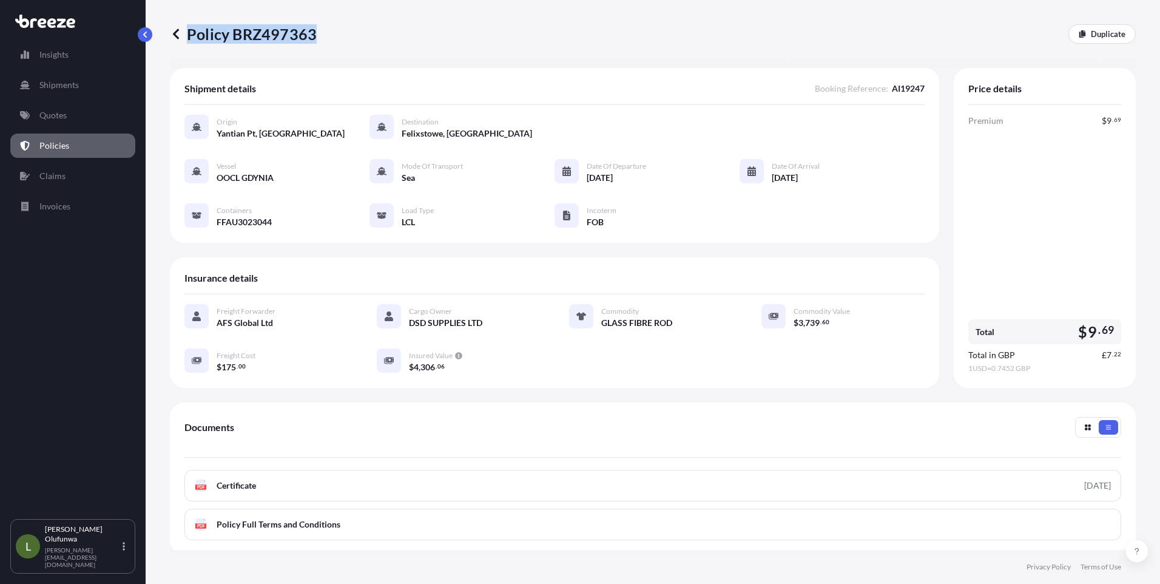
click at [58, 147] on p "Policies" at bounding box center [54, 146] width 30 height 12
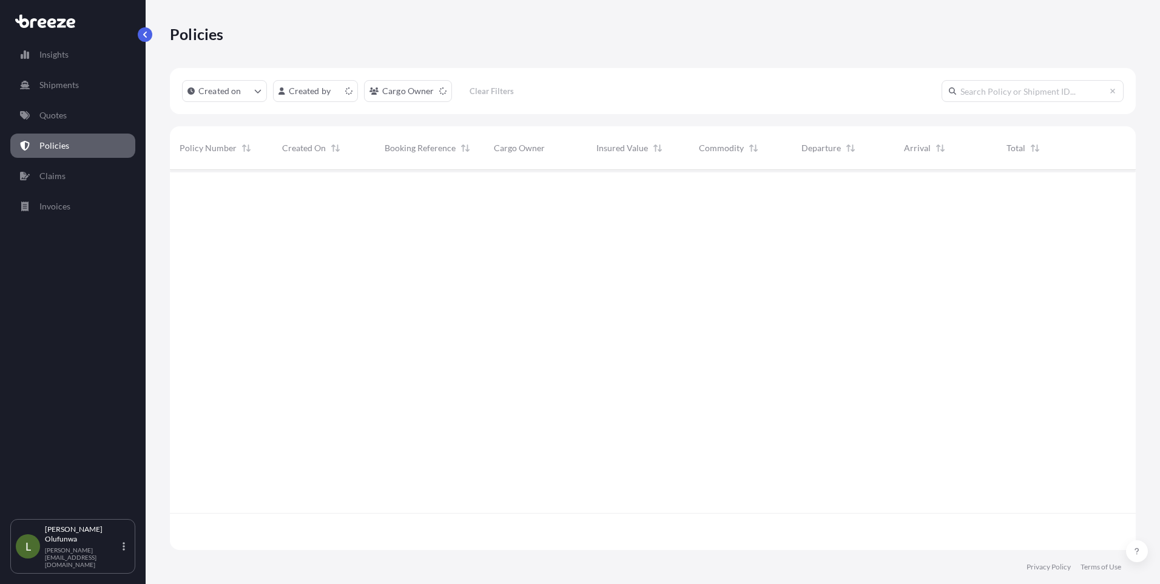
scroll to position [377, 957]
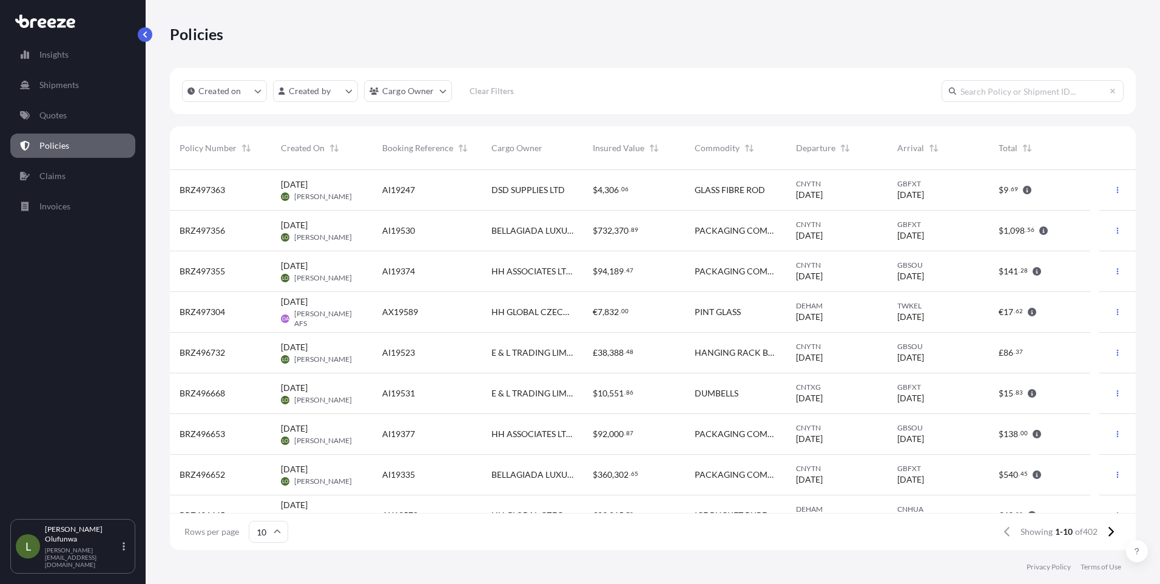
click at [463, 232] on div "AI19530" at bounding box center [427, 231] width 90 height 12
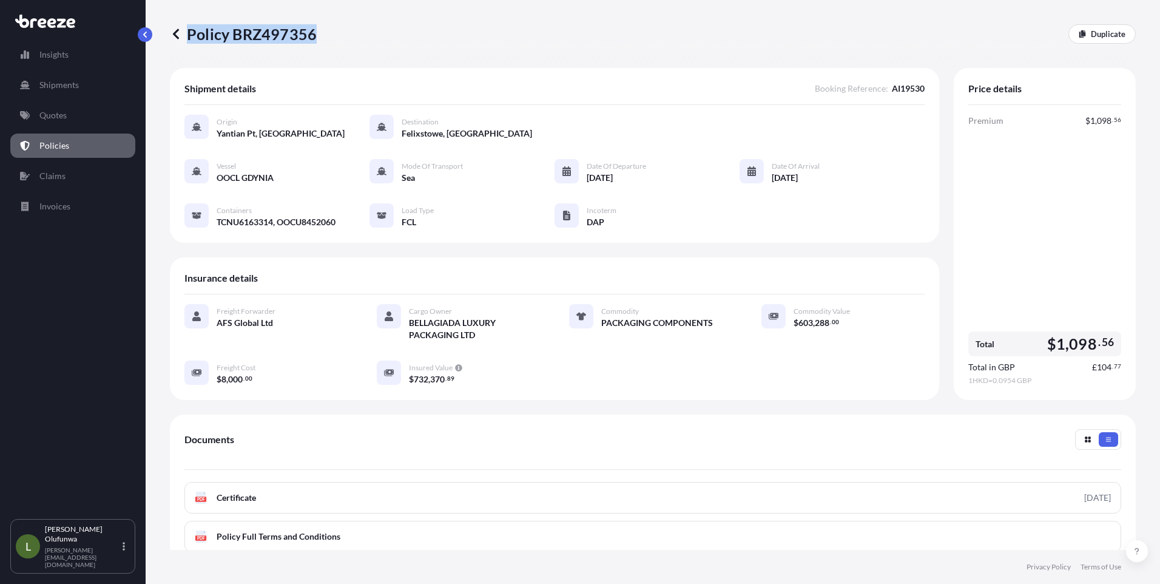
drag, startPoint x: 339, startPoint y: 38, endPoint x: 314, endPoint y: 35, distance: 25.1
click at [314, 35] on div "Policy BRZ497356 Duplicate" at bounding box center [653, 33] width 966 height 19
drag, startPoint x: 314, startPoint y: 35, endPoint x: 296, endPoint y: 35, distance: 18.8
copy p "Policy BRZ497356"
